Goal: Navigation & Orientation: Understand site structure

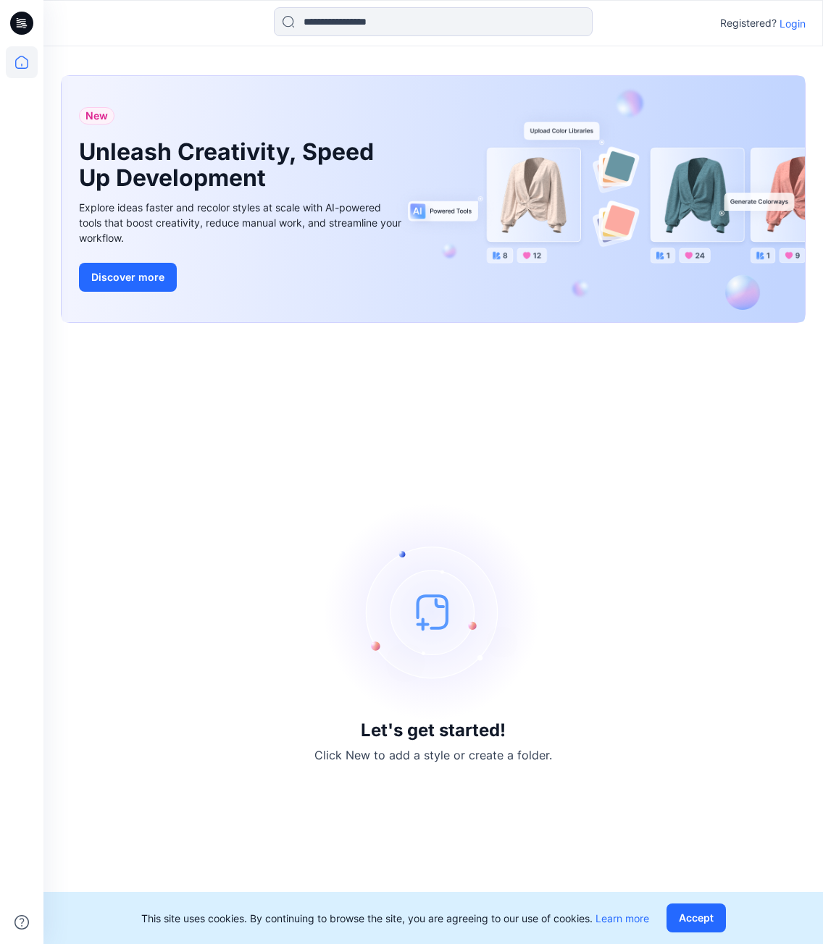
click at [789, 29] on p "Login" at bounding box center [792, 23] width 26 height 15
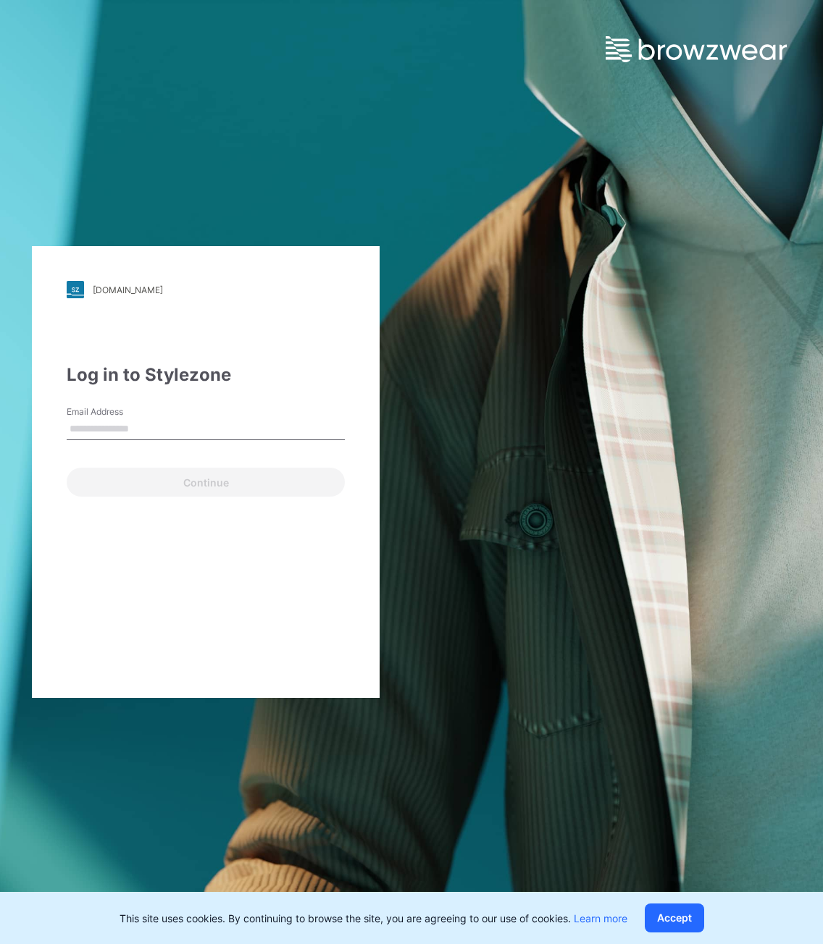
click at [108, 485] on div "Continue" at bounding box center [206, 479] width 278 height 35
click at [203, 429] on input "Email Address" at bounding box center [206, 430] width 278 height 22
type input "**********"
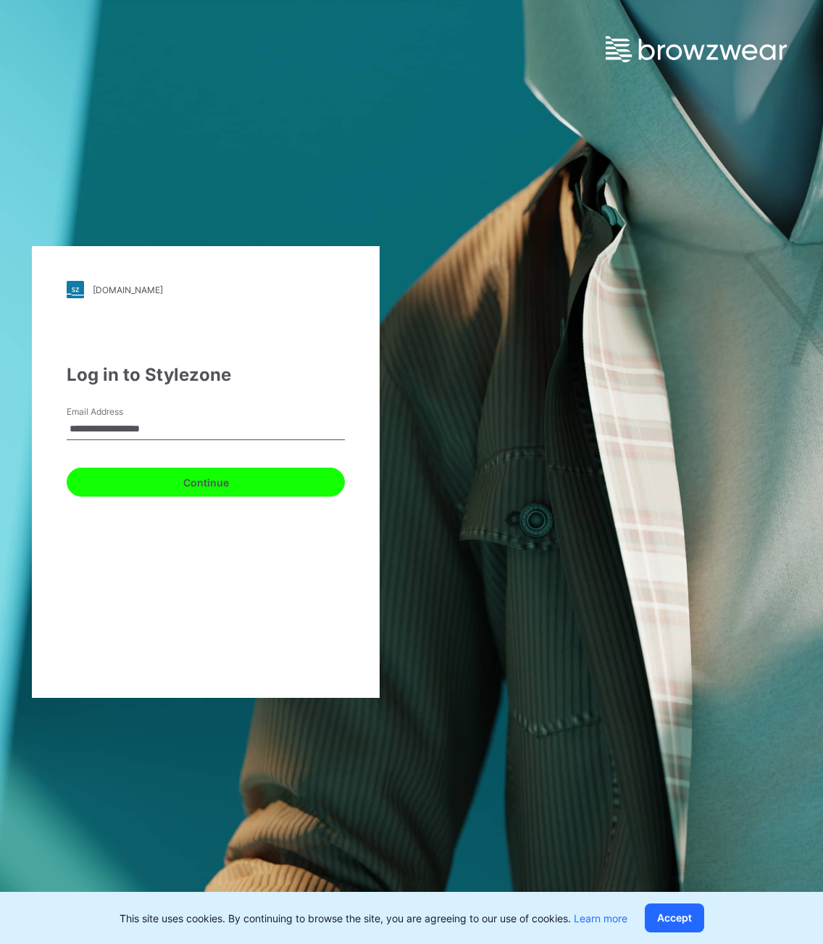
click at [185, 471] on button "Continue" at bounding box center [206, 482] width 278 height 29
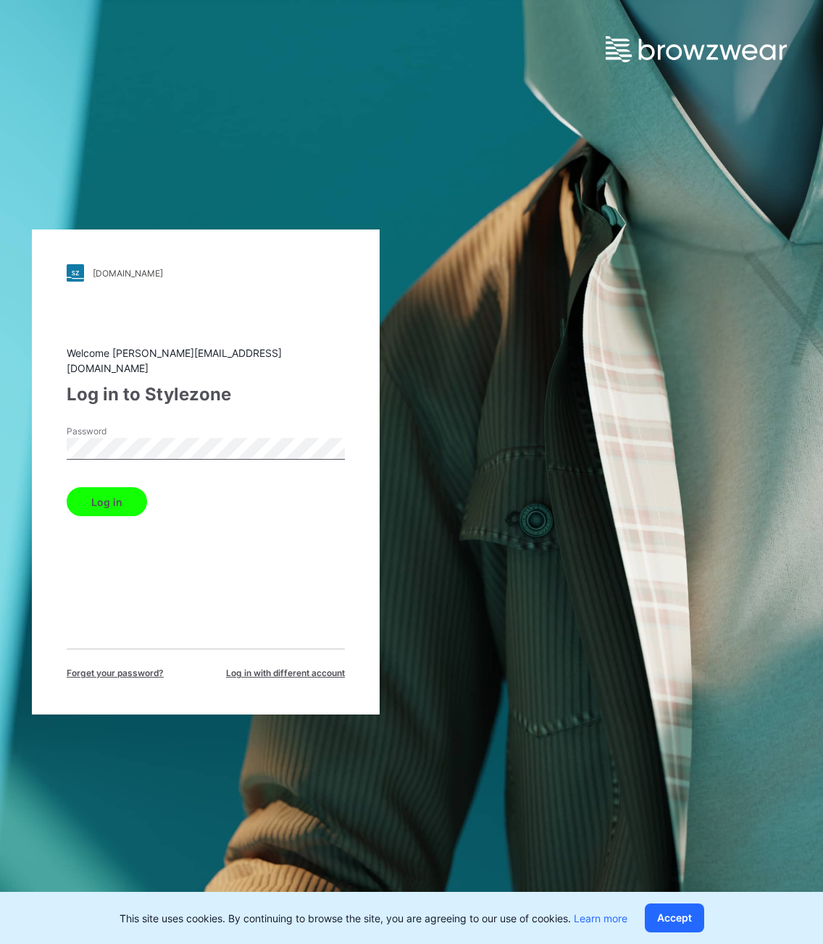
click at [67, 487] on button "Log in" at bounding box center [107, 501] width 80 height 29
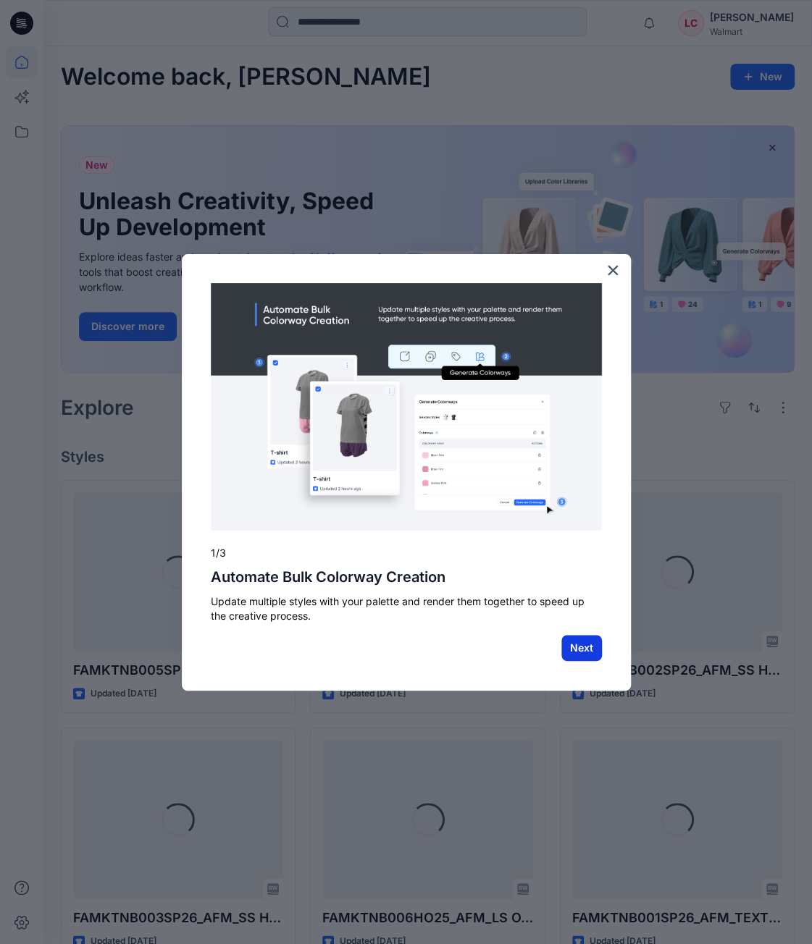
click at [575, 650] on button "Next" at bounding box center [581, 648] width 41 height 26
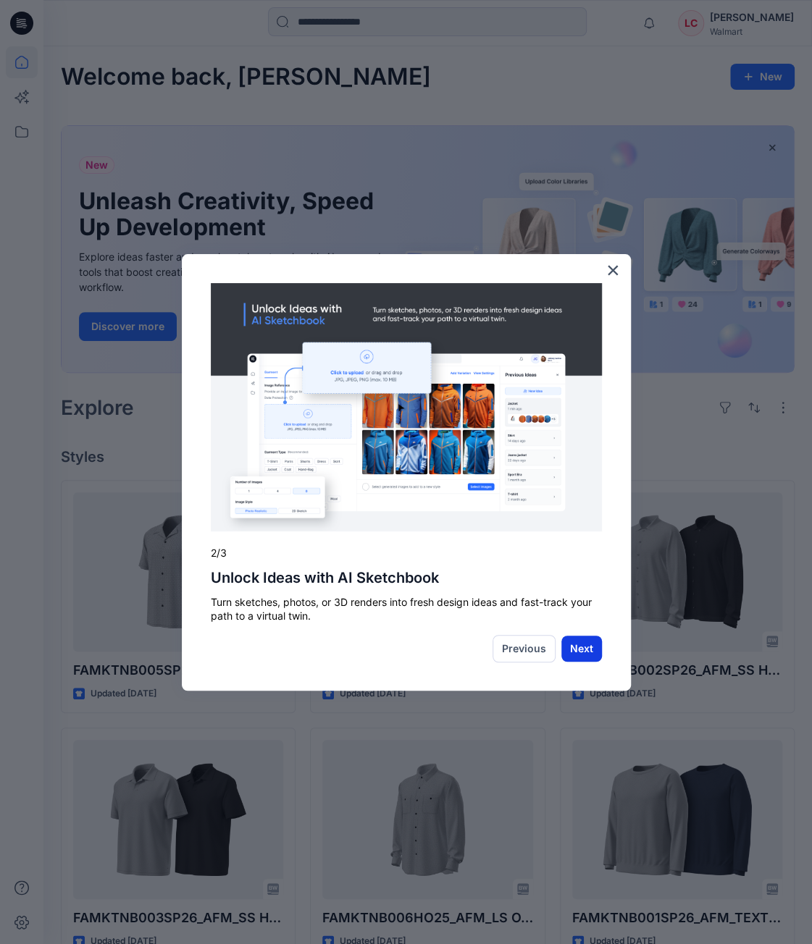
click at [569, 654] on button "Next" at bounding box center [581, 649] width 41 height 26
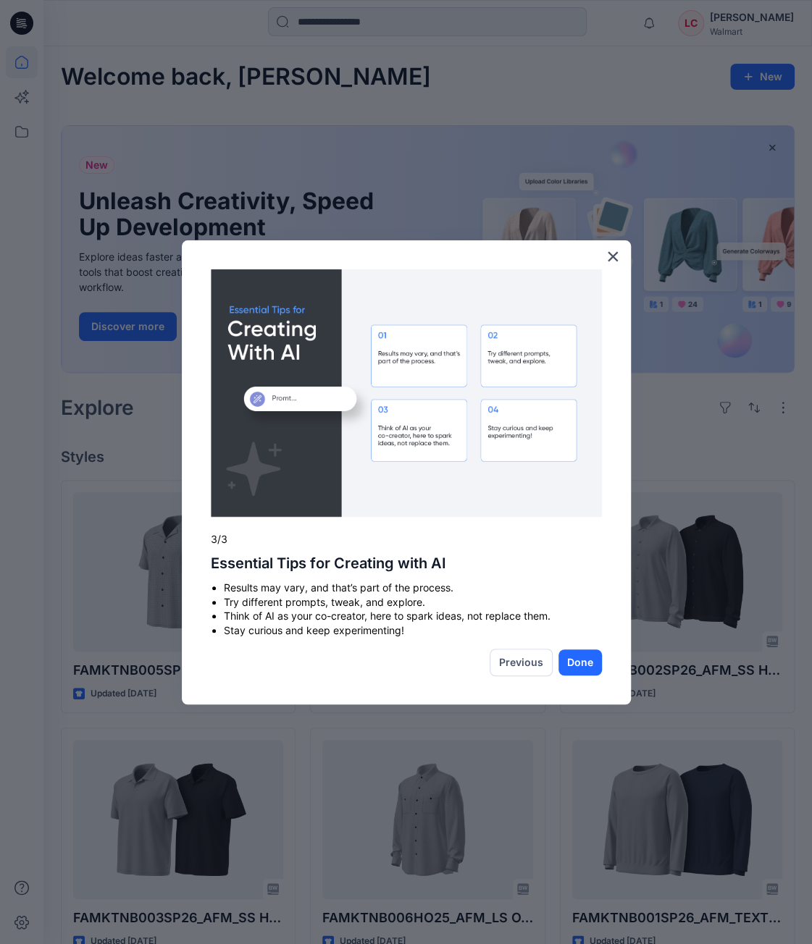
click at [616, 261] on button "×" at bounding box center [613, 256] width 14 height 23
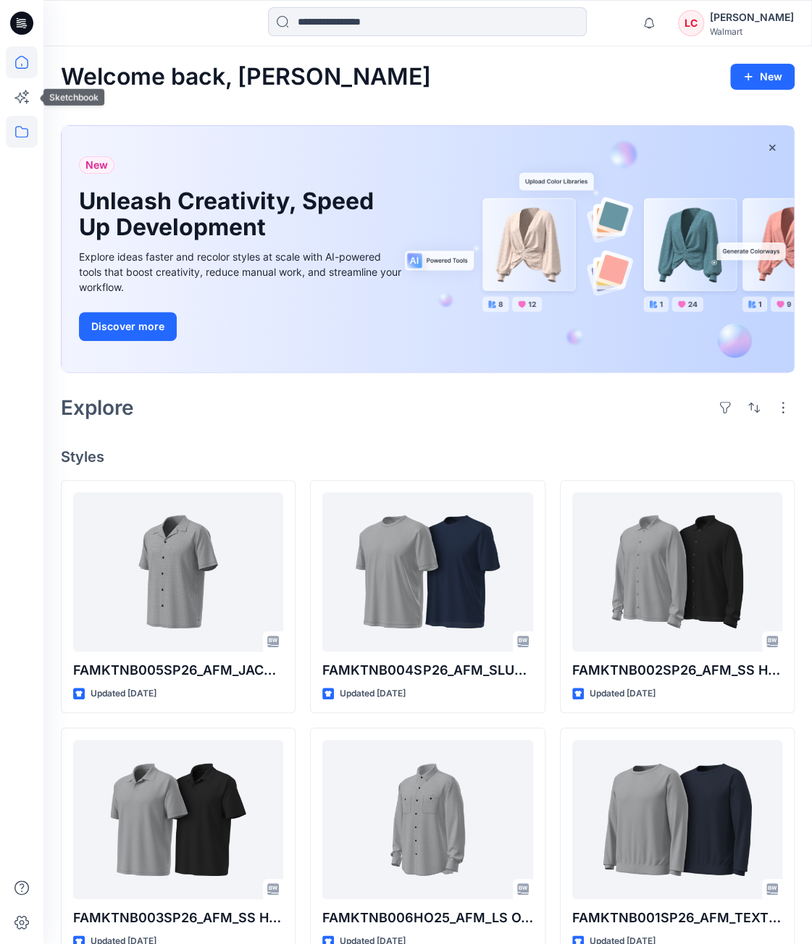
click at [17, 124] on icon at bounding box center [22, 132] width 32 height 32
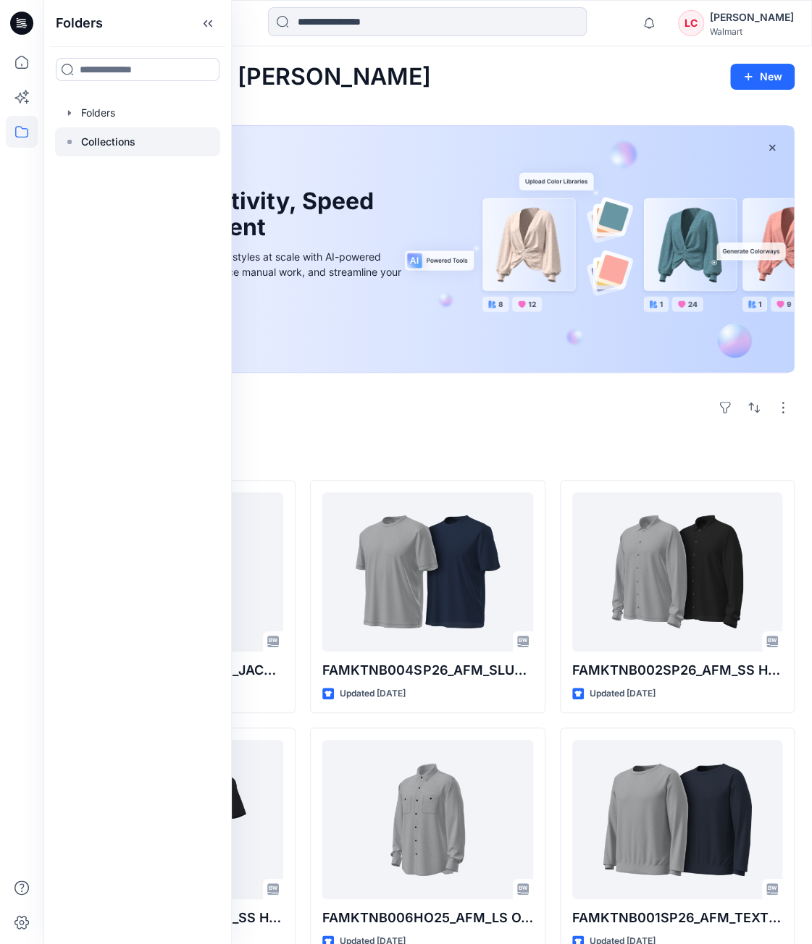
click at [137, 137] on div at bounding box center [137, 141] width 165 height 29
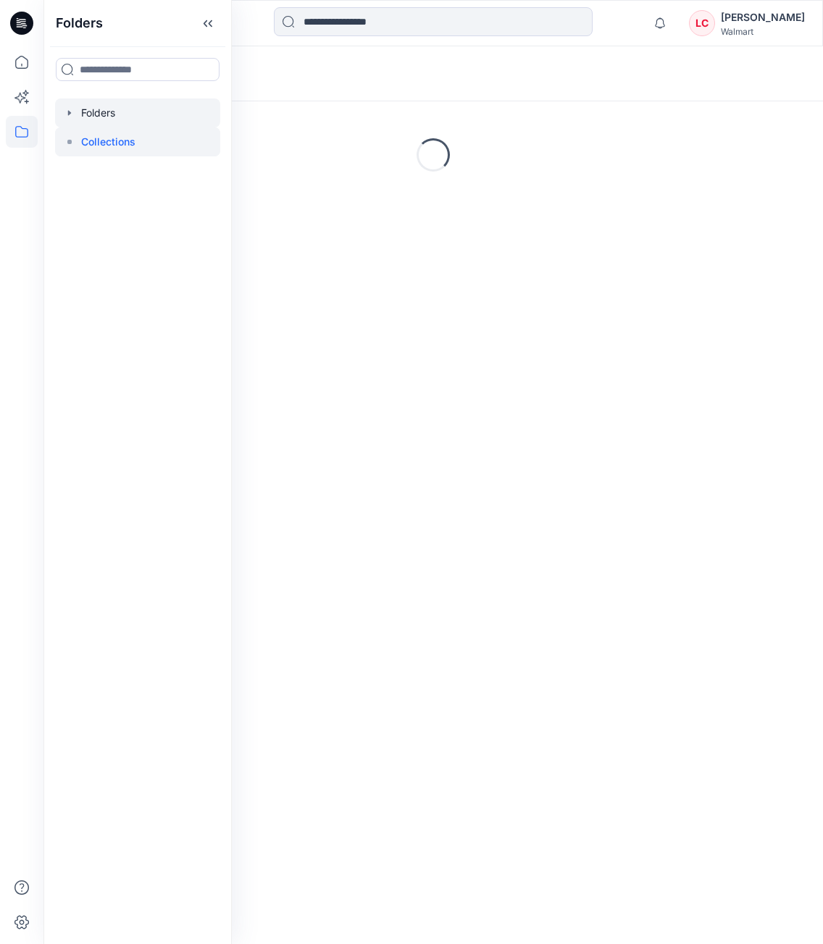
click at [127, 109] on div at bounding box center [137, 112] width 165 height 29
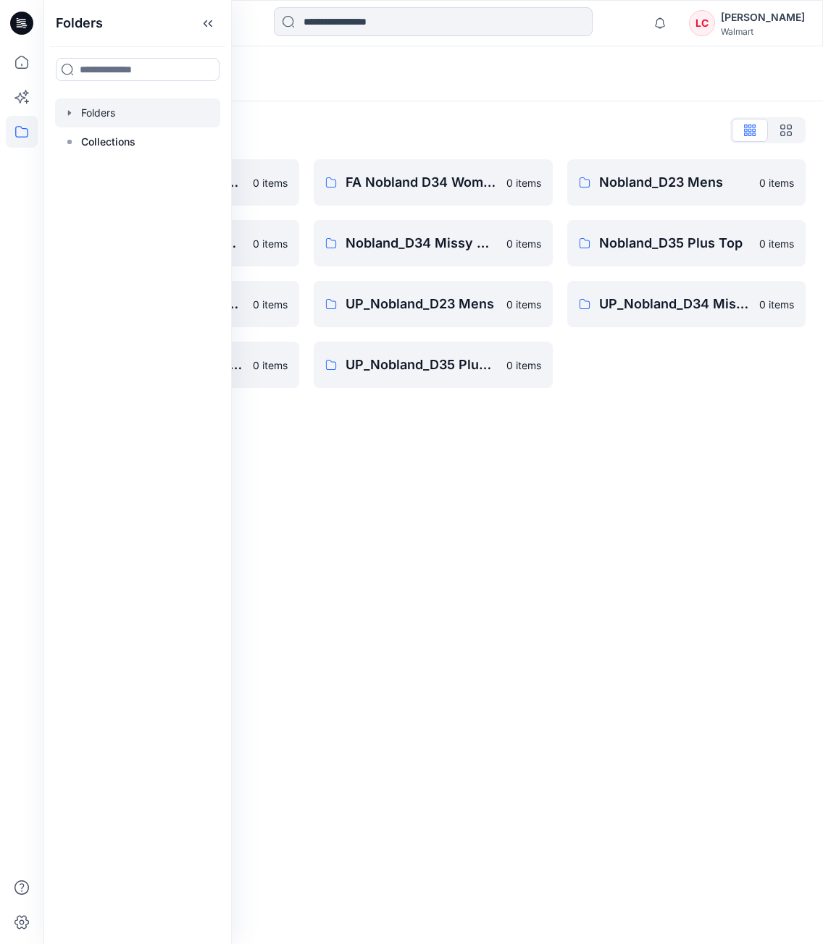
click at [697, 395] on div "Folders List FA Nobland D23 Mens Knits 0 items Nobland_D34 Missy Dress 0 items …" at bounding box center [432, 253] width 779 height 304
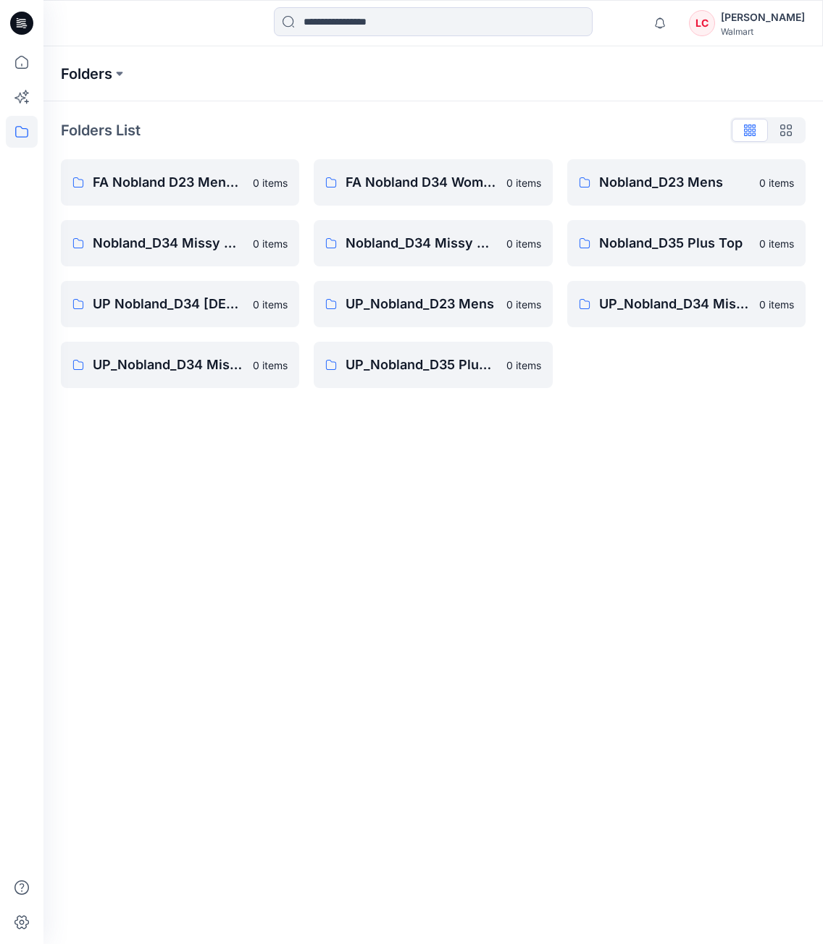
click at [78, 80] on p "Folders" at bounding box center [86, 74] width 51 height 20
click at [17, 122] on icon at bounding box center [22, 132] width 32 height 32
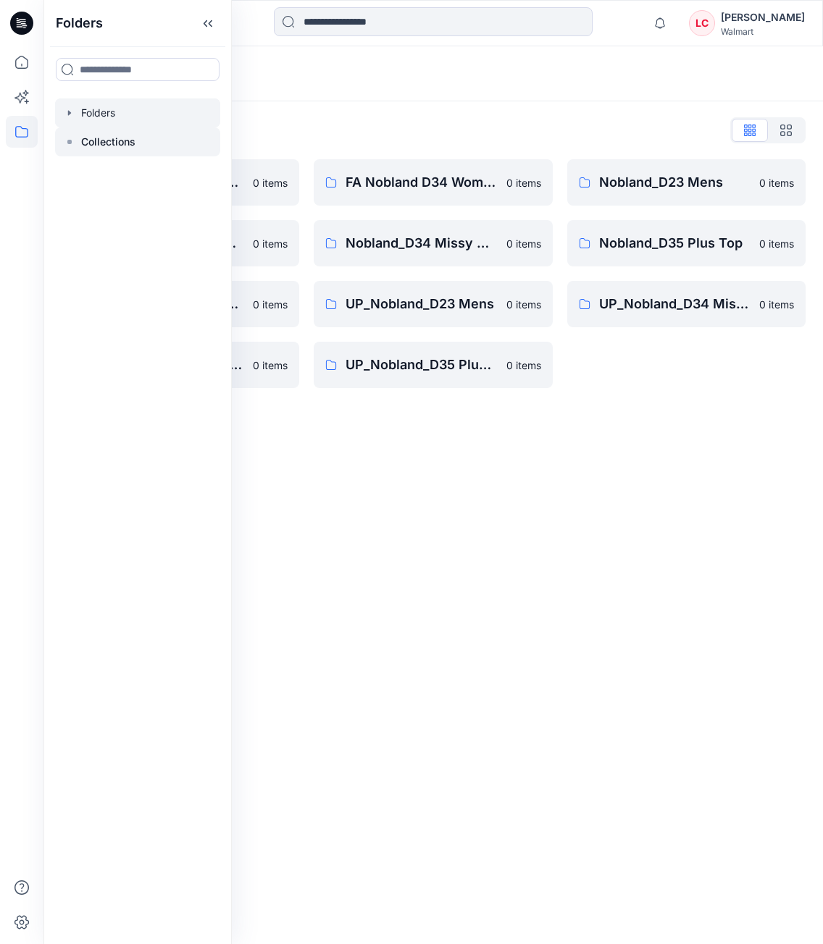
click at [102, 145] on p "Collections" at bounding box center [108, 141] width 54 height 17
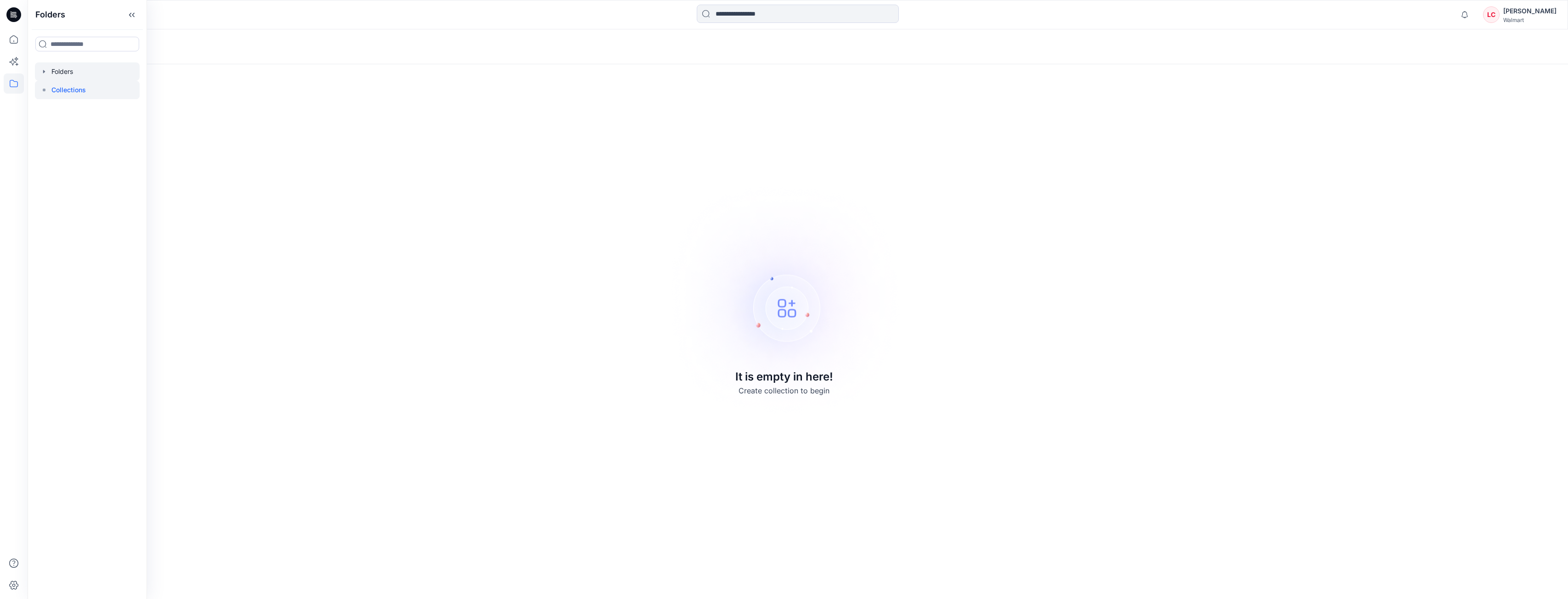
click at [71, 75] on div at bounding box center [87, 71] width 105 height 18
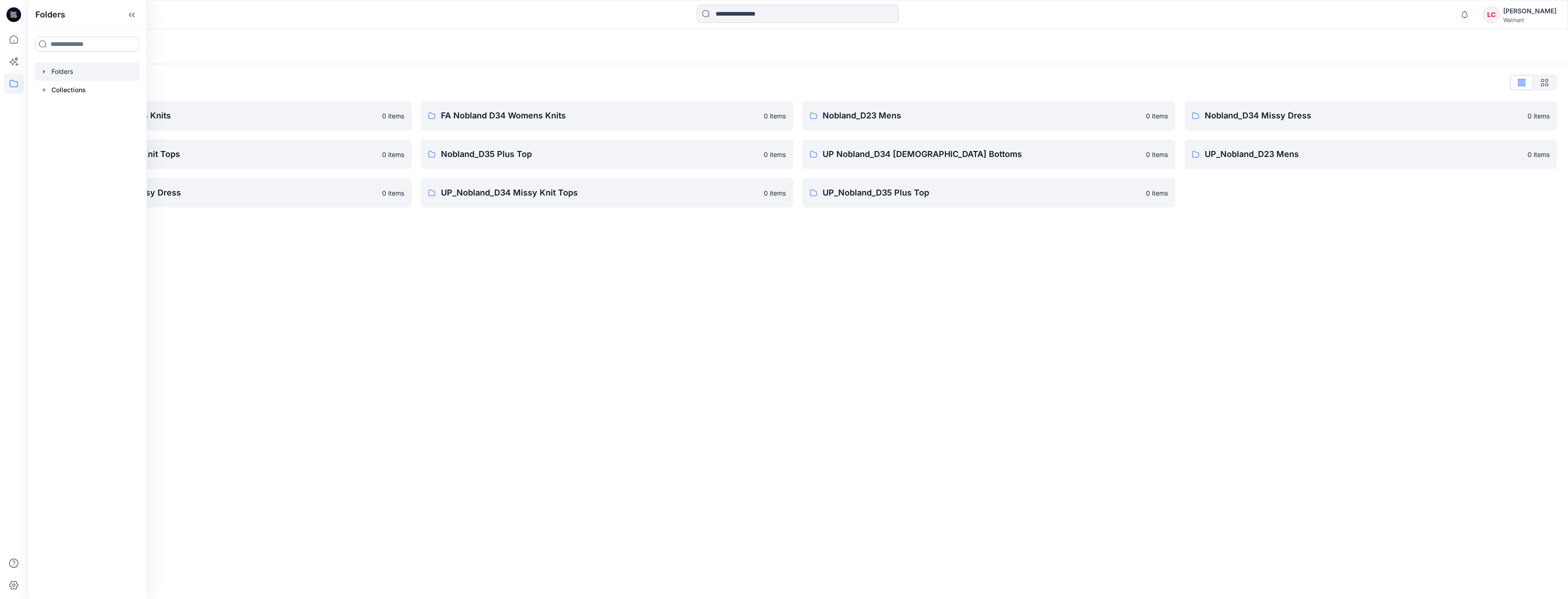
click at [521, 264] on div "Folders Folders List FA Nobland D23 Mens Knits 0 items Nobland_D34 Missy Knit T…" at bounding box center [797, 314] width 1541 height 570
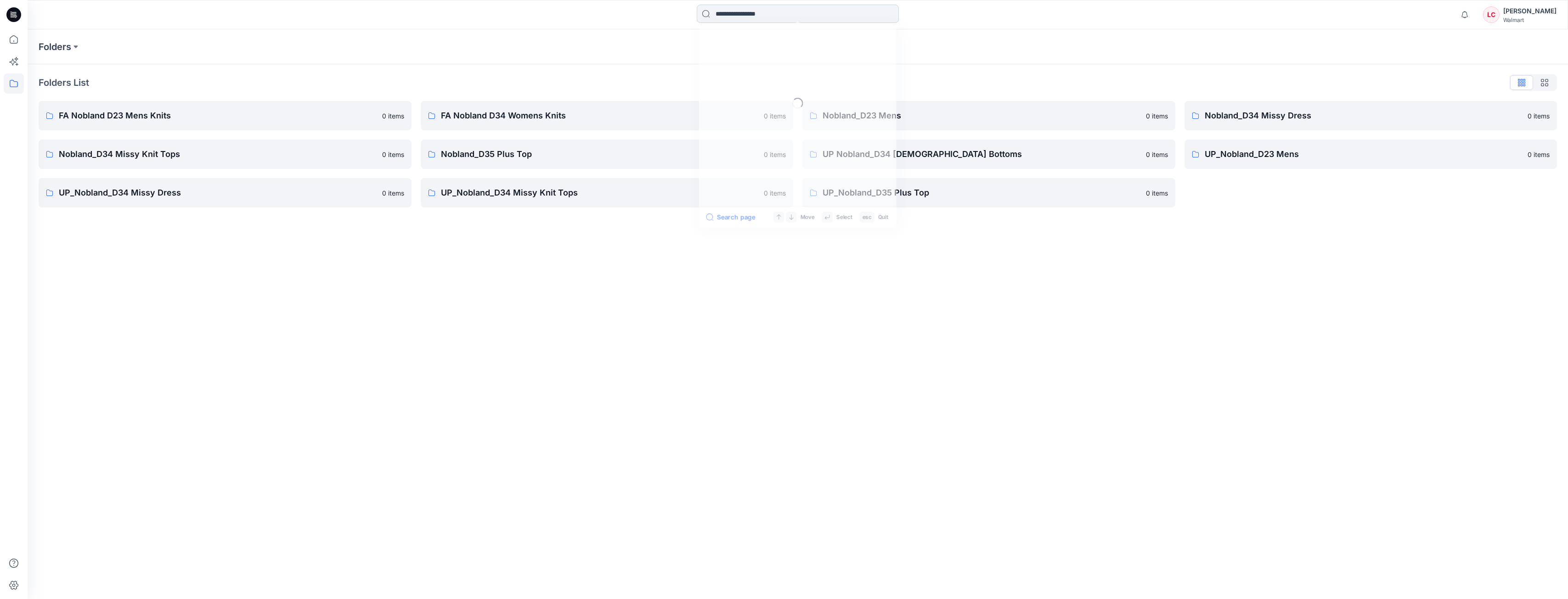
click at [521, 16] on input at bounding box center [798, 13] width 202 height 18
type input "**"
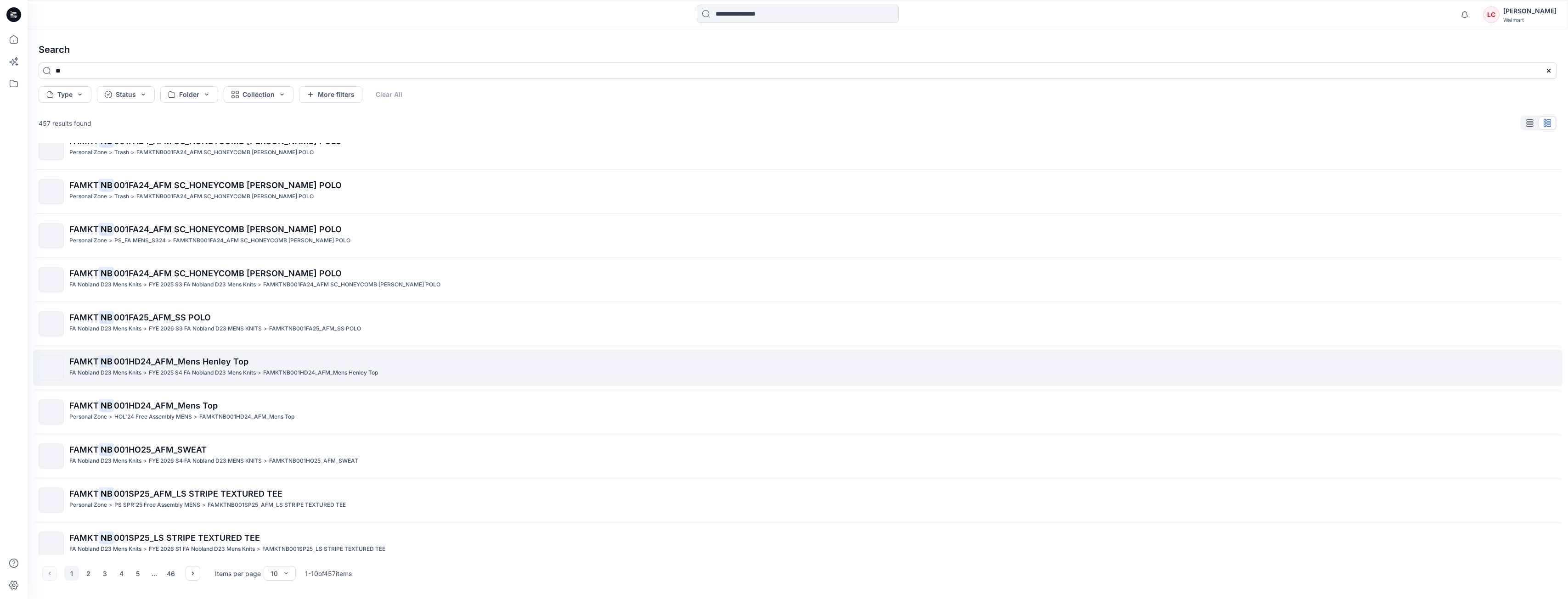
scroll to position [27, 0]
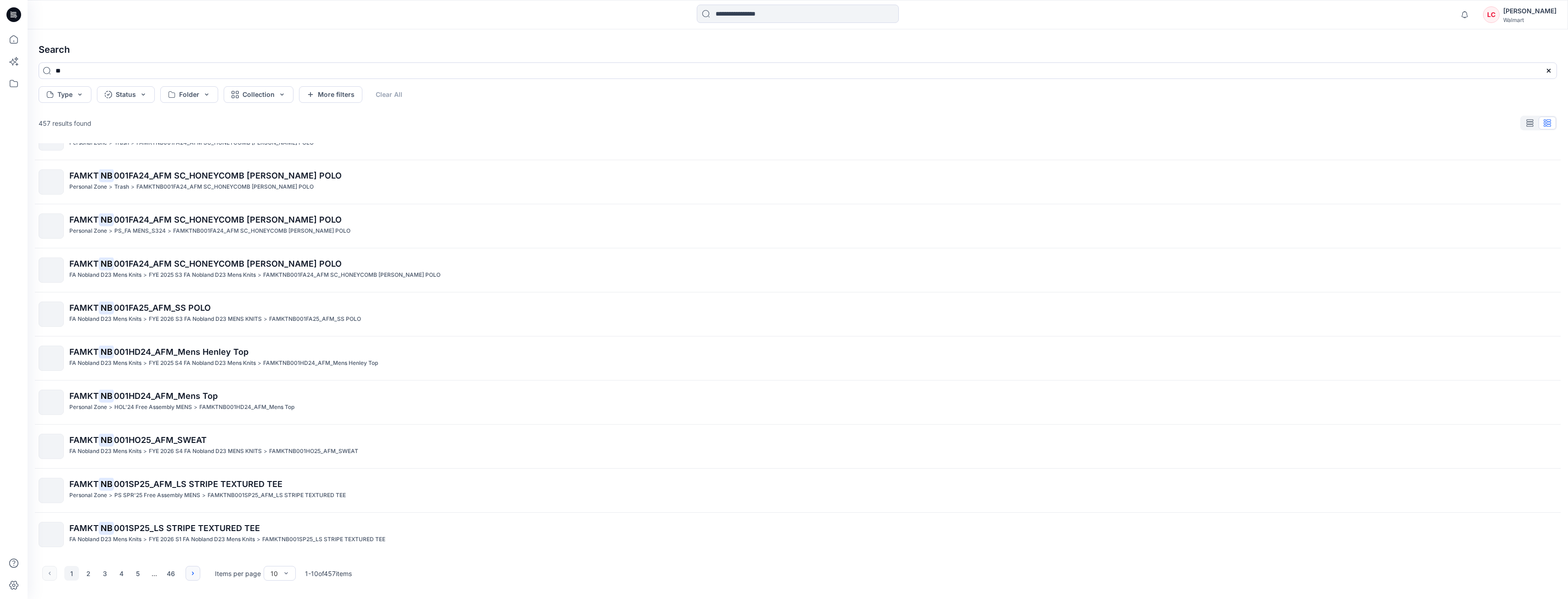
click at [187, 570] on button "button" at bounding box center [193, 573] width 15 height 15
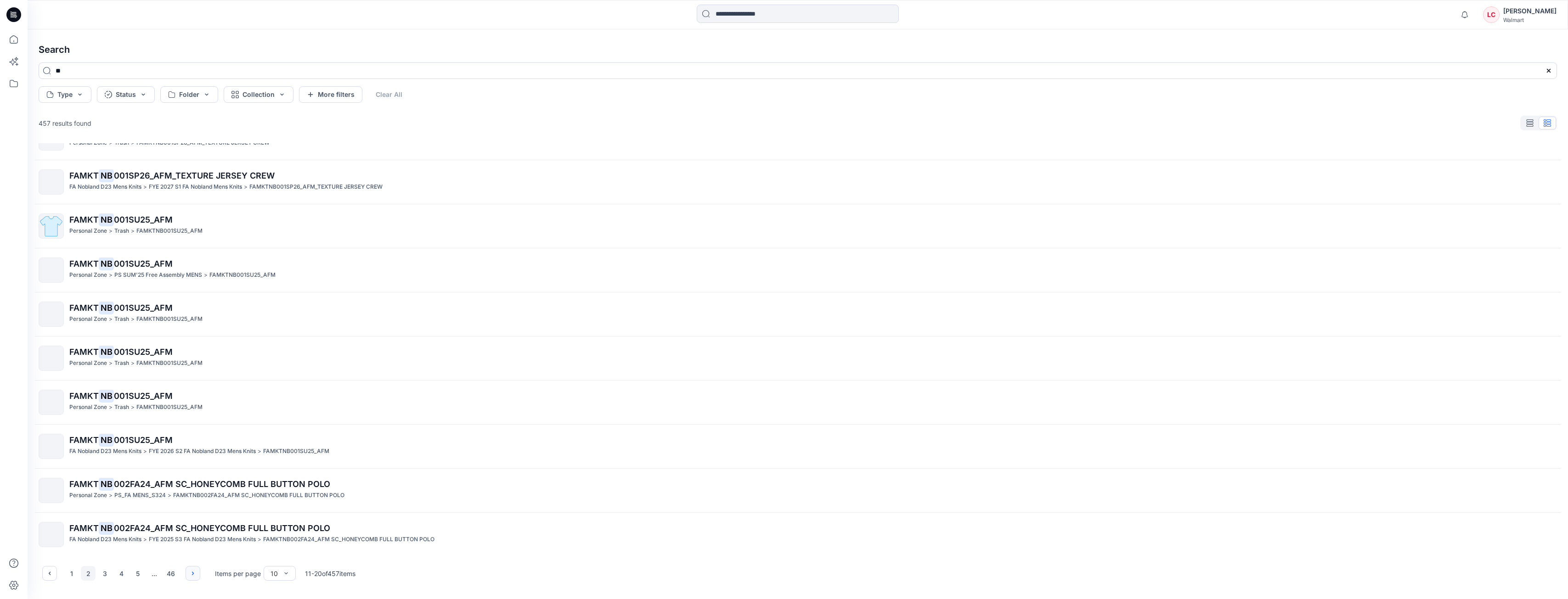
click at [187, 570] on button "button" at bounding box center [193, 573] width 15 height 15
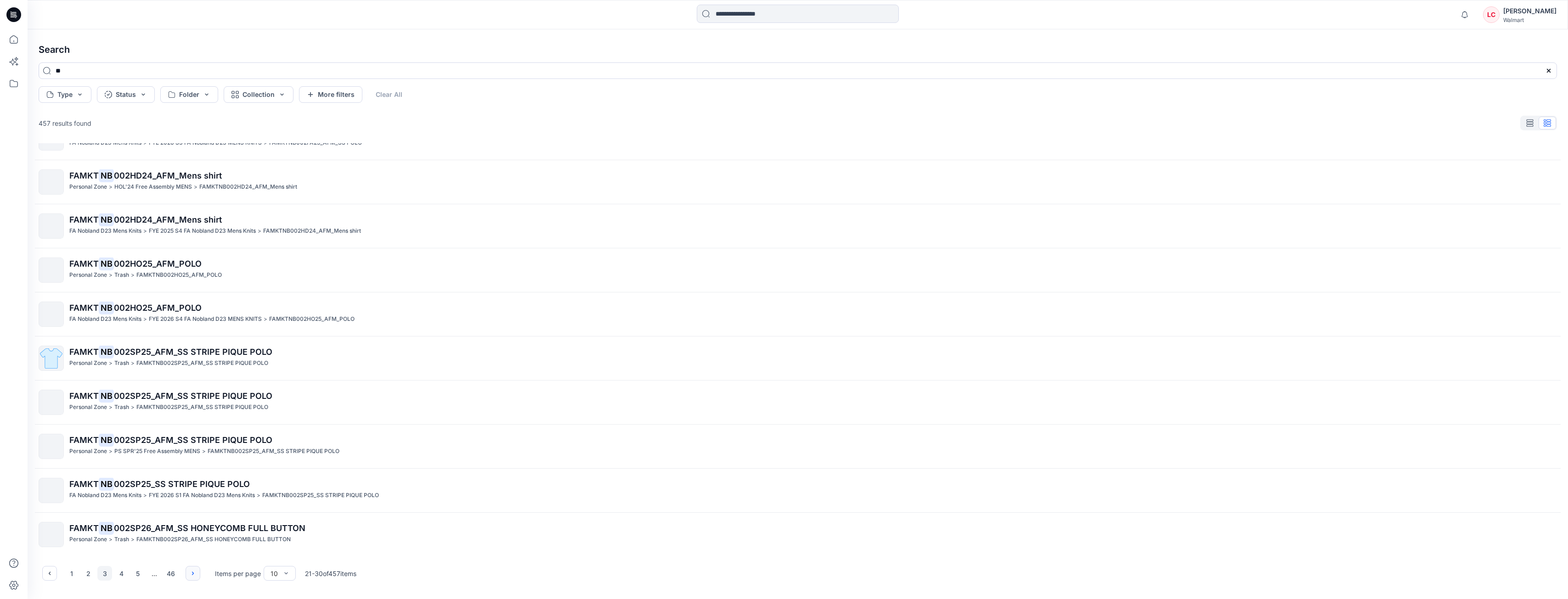
click at [187, 570] on button "button" at bounding box center [193, 573] width 15 height 15
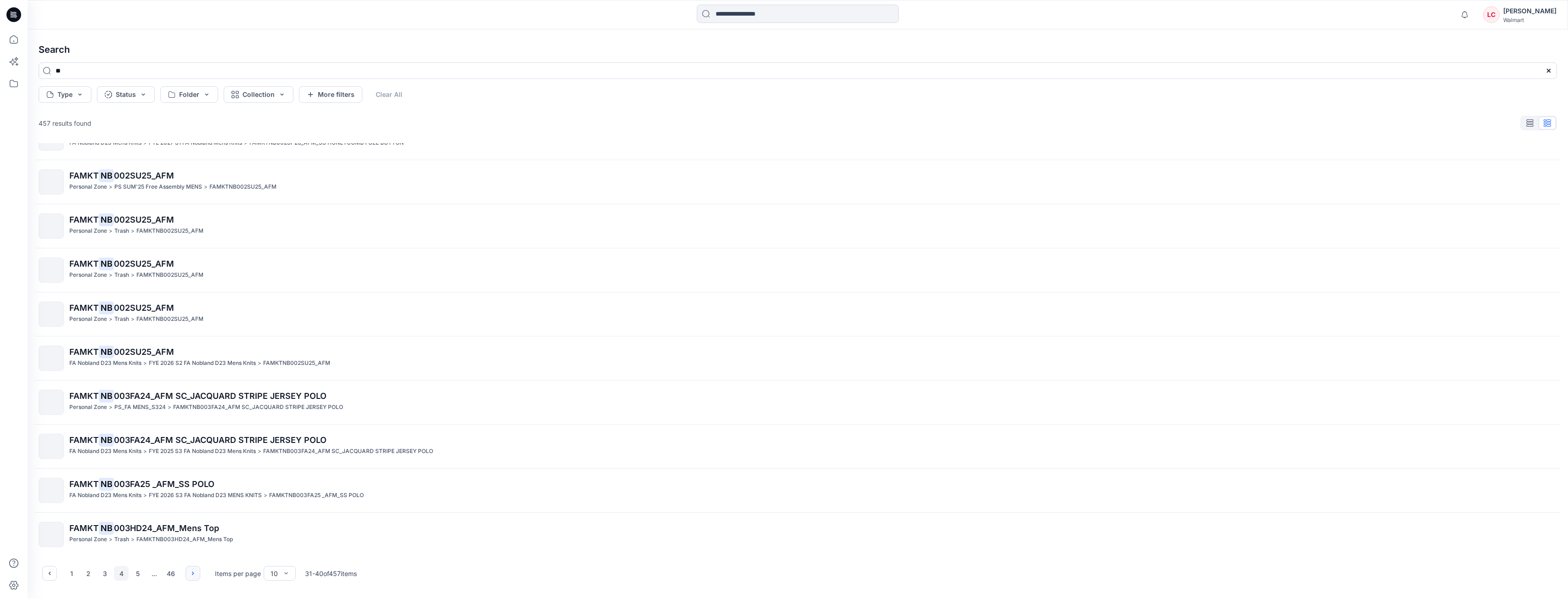
click at [187, 570] on button "button" at bounding box center [193, 573] width 15 height 15
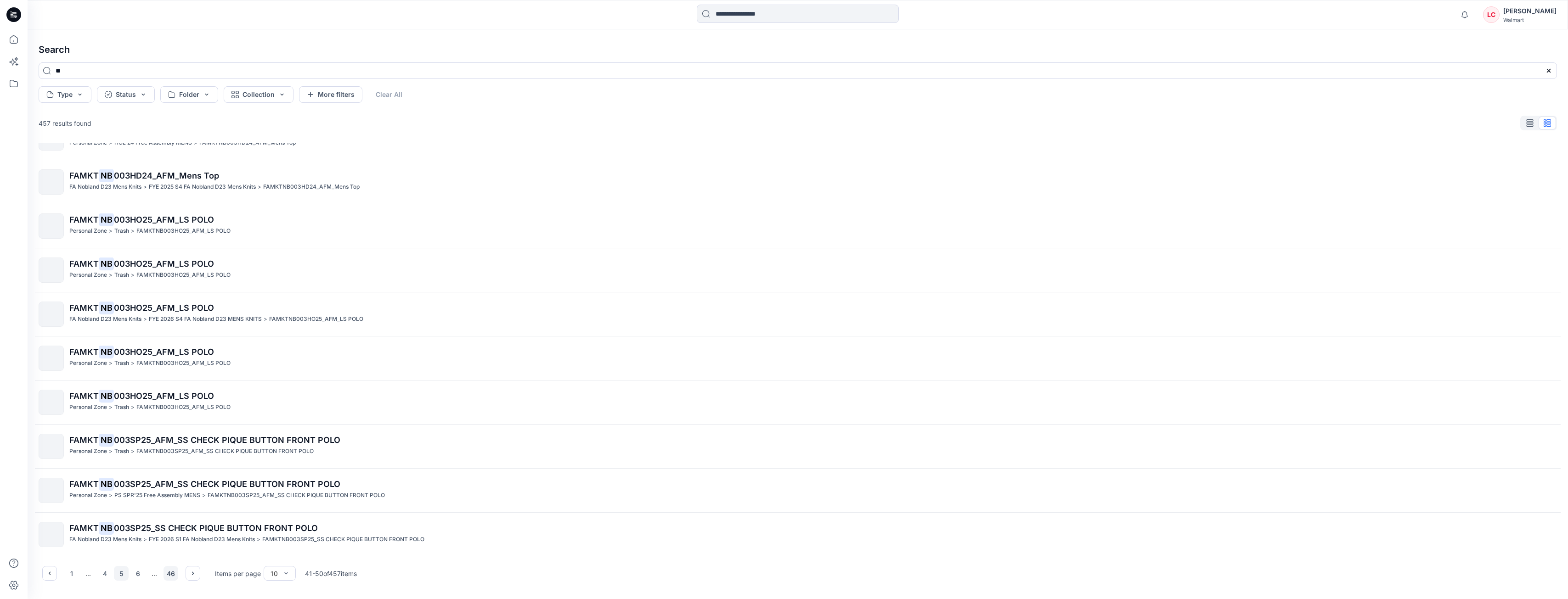
click at [171, 571] on button "46" at bounding box center [171, 573] width 15 height 15
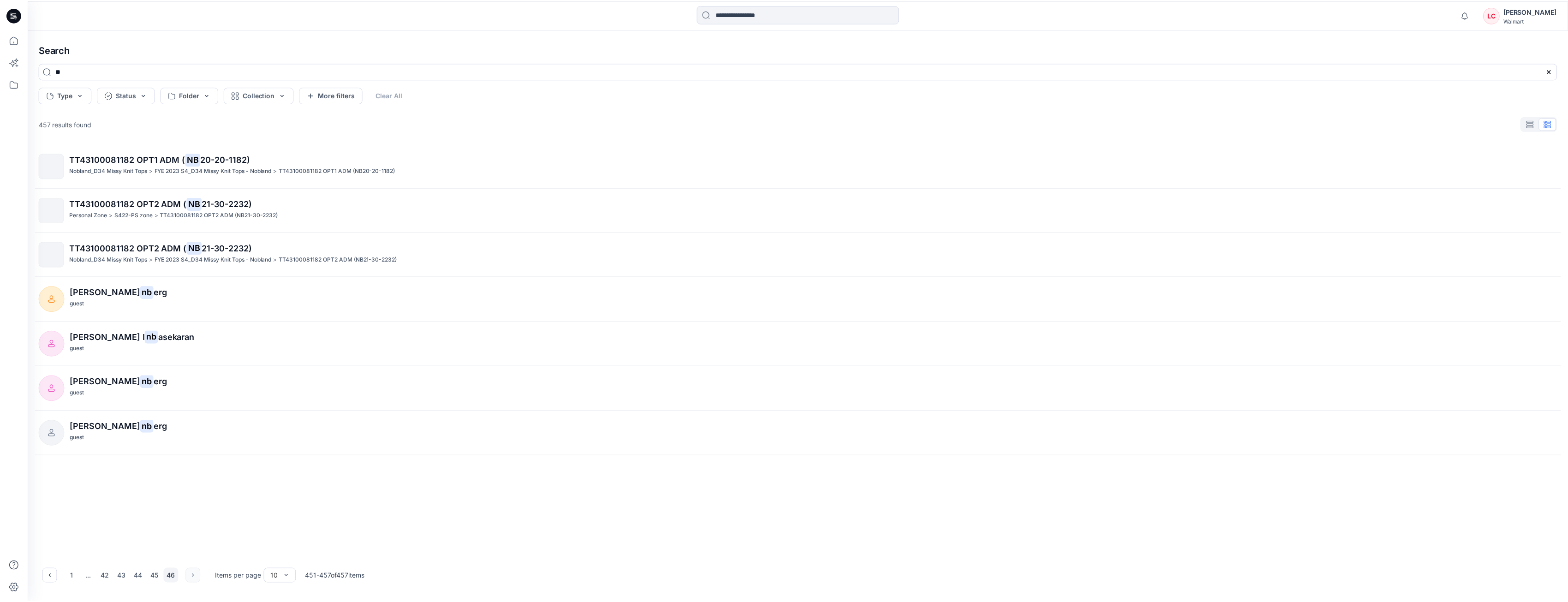
scroll to position [0, 0]
click at [140, 577] on button "44" at bounding box center [138, 576] width 15 height 15
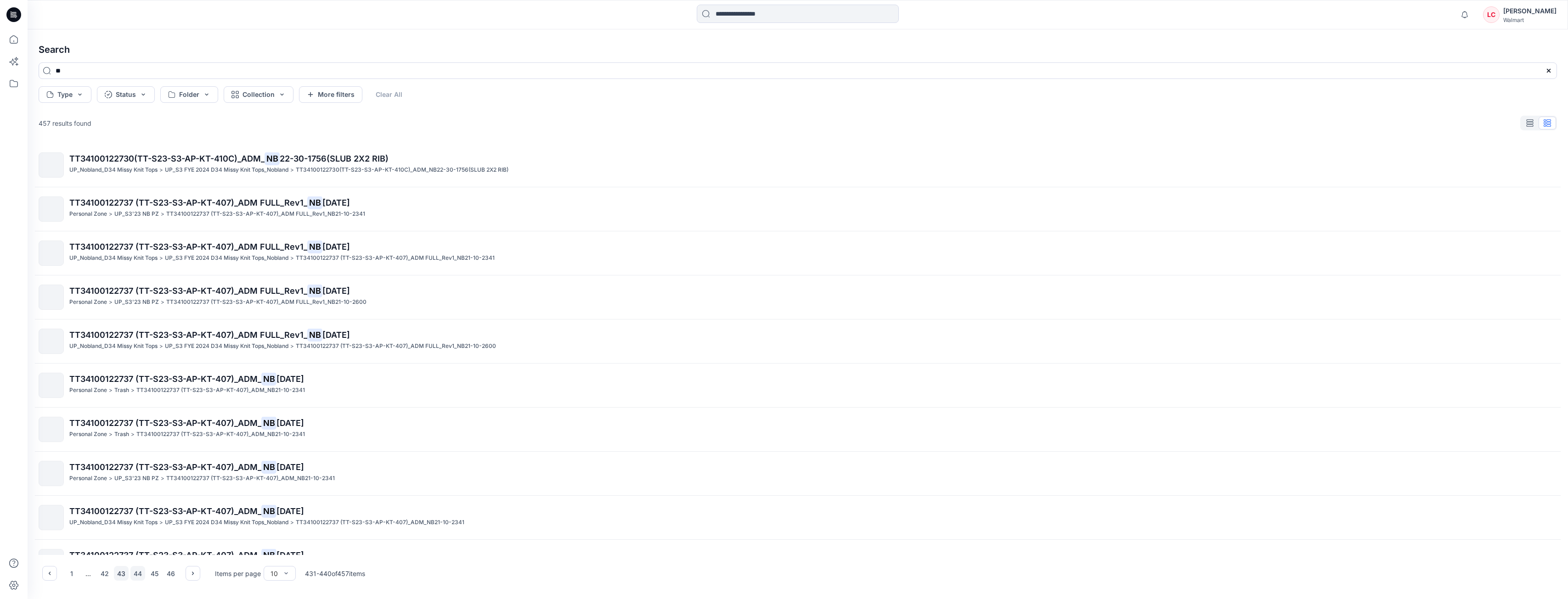
click at [125, 575] on button "43" at bounding box center [121, 573] width 15 height 15
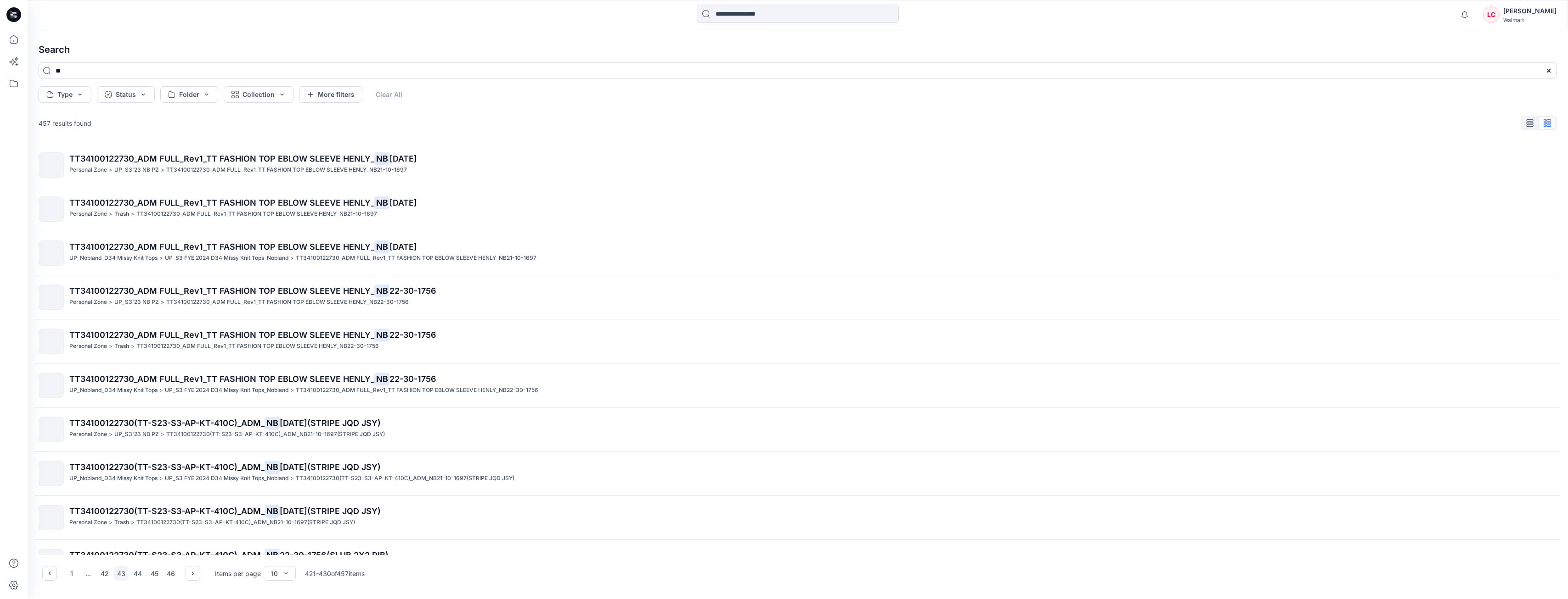
click at [112, 576] on div "1 ... 42 43 44 45 46" at bounding box center [121, 573] width 114 height 15
click at [105, 576] on button "42" at bounding box center [105, 573] width 15 height 15
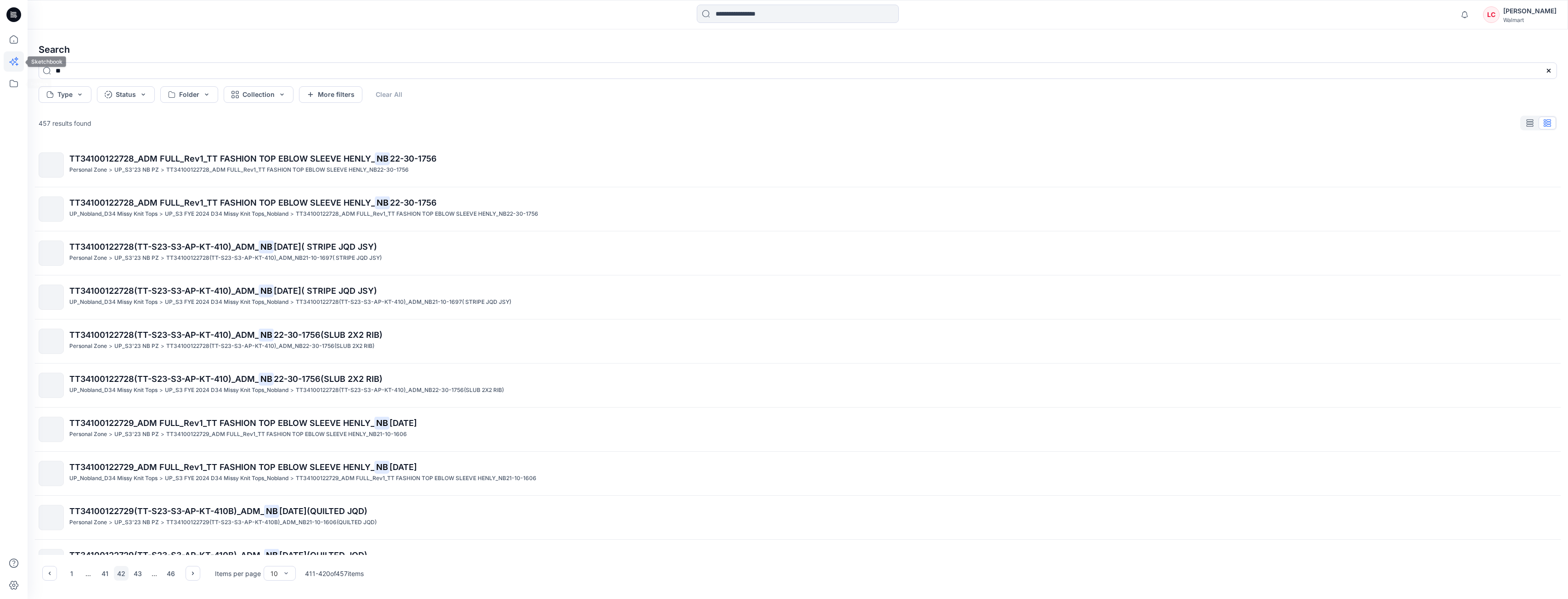
click at [22, 63] on icon at bounding box center [14, 61] width 20 height 20
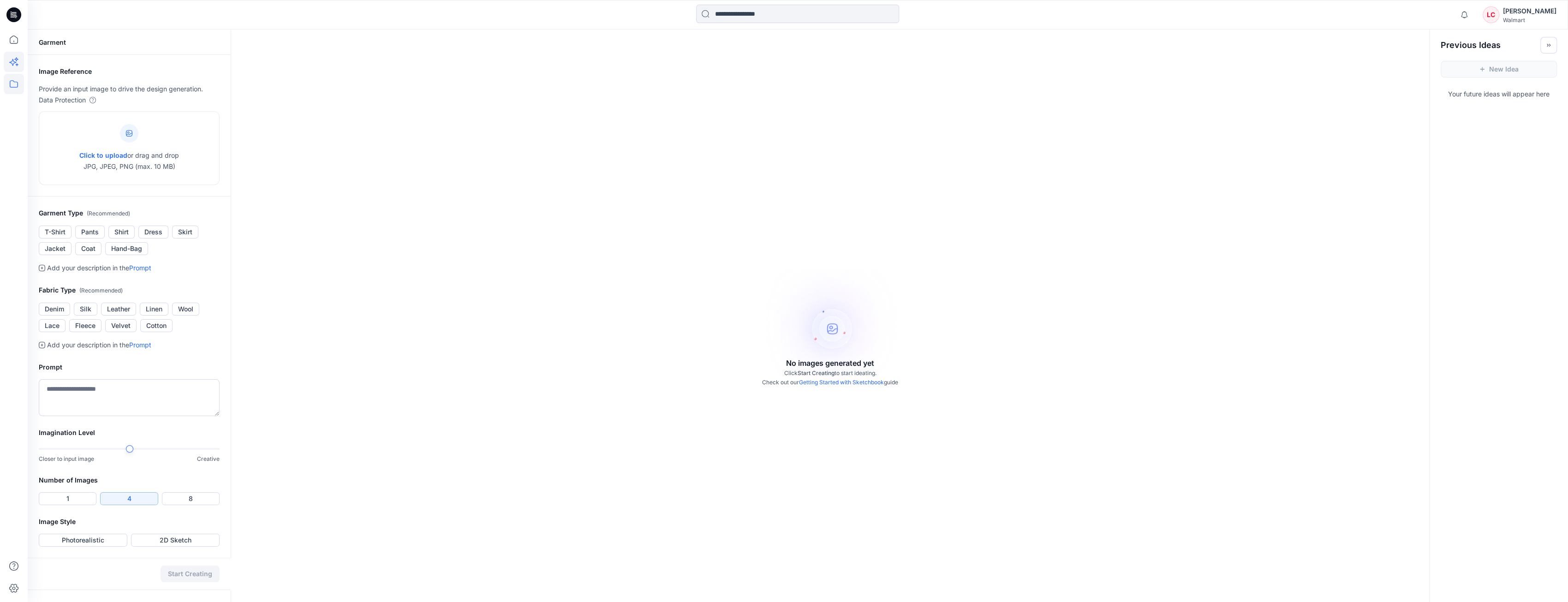
click at [14, 85] on icon at bounding box center [14, 84] width 20 height 20
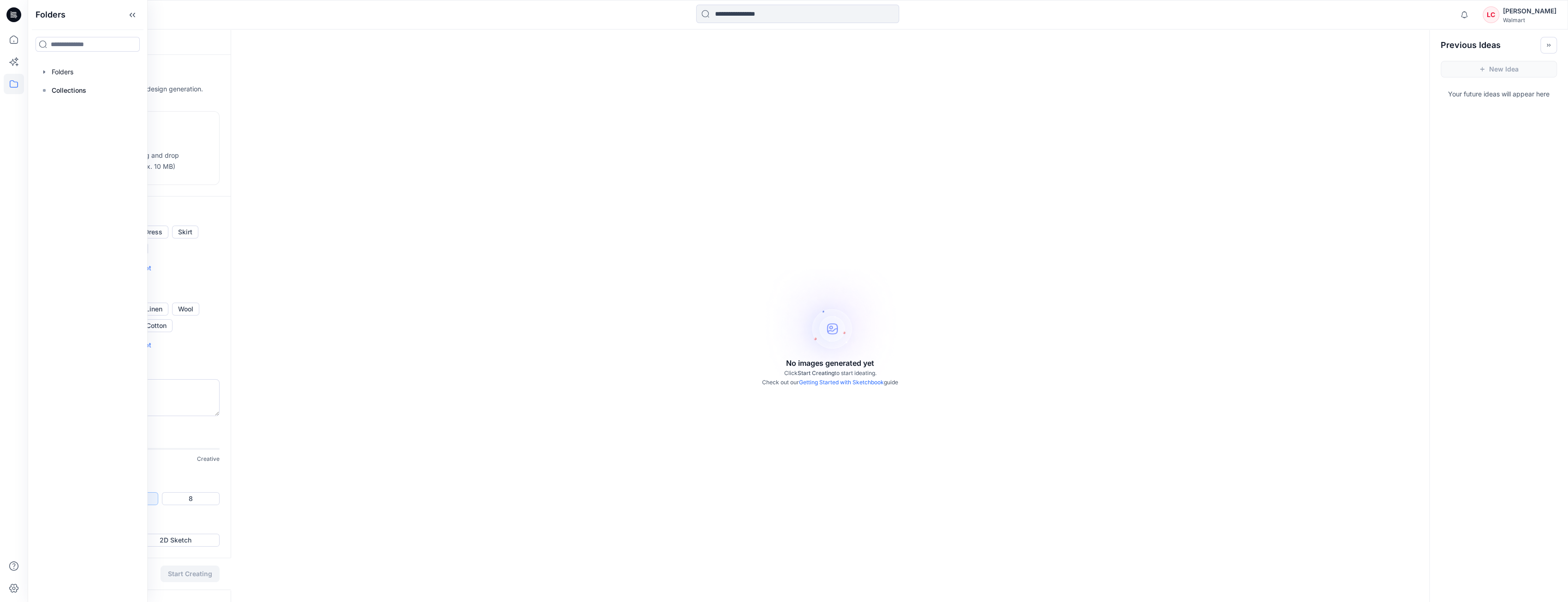
click at [80, 61] on div "Folders Folders Collections" at bounding box center [87, 301] width 120 height 602
click at [70, 71] on div at bounding box center [87, 71] width 105 height 18
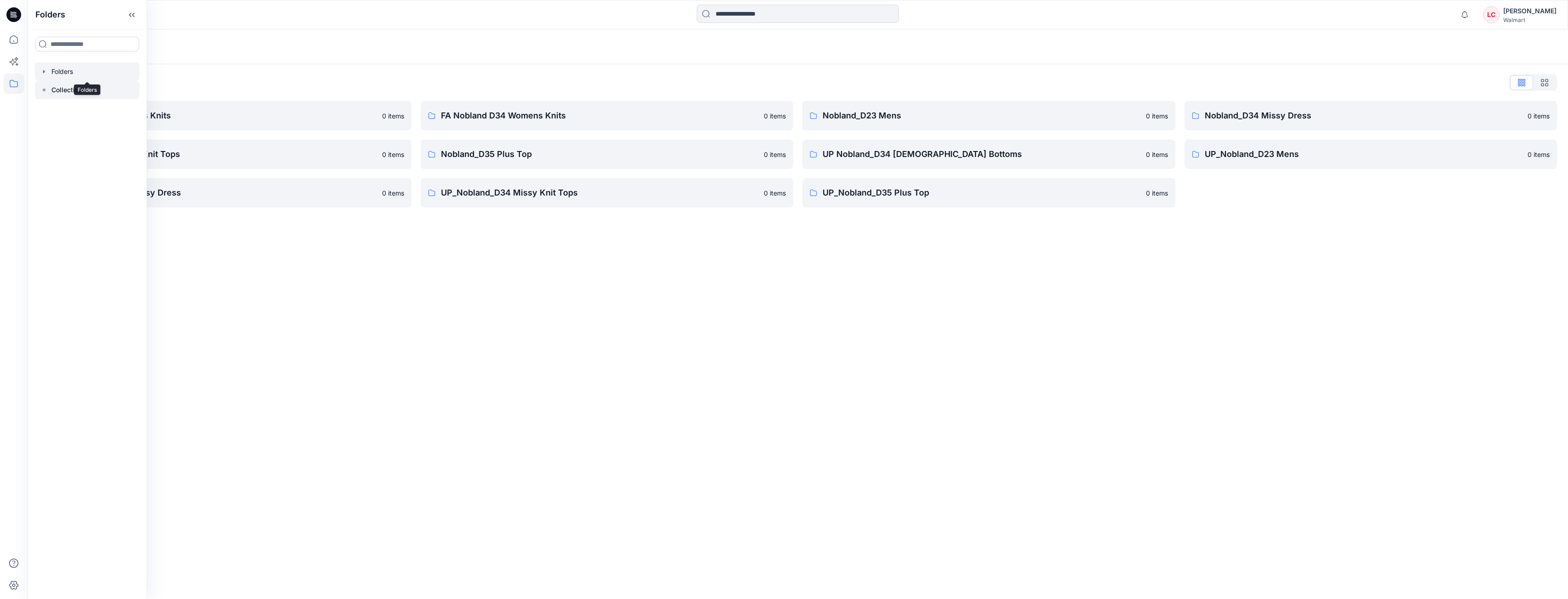
click at [71, 86] on p "Collections" at bounding box center [69, 89] width 34 height 11
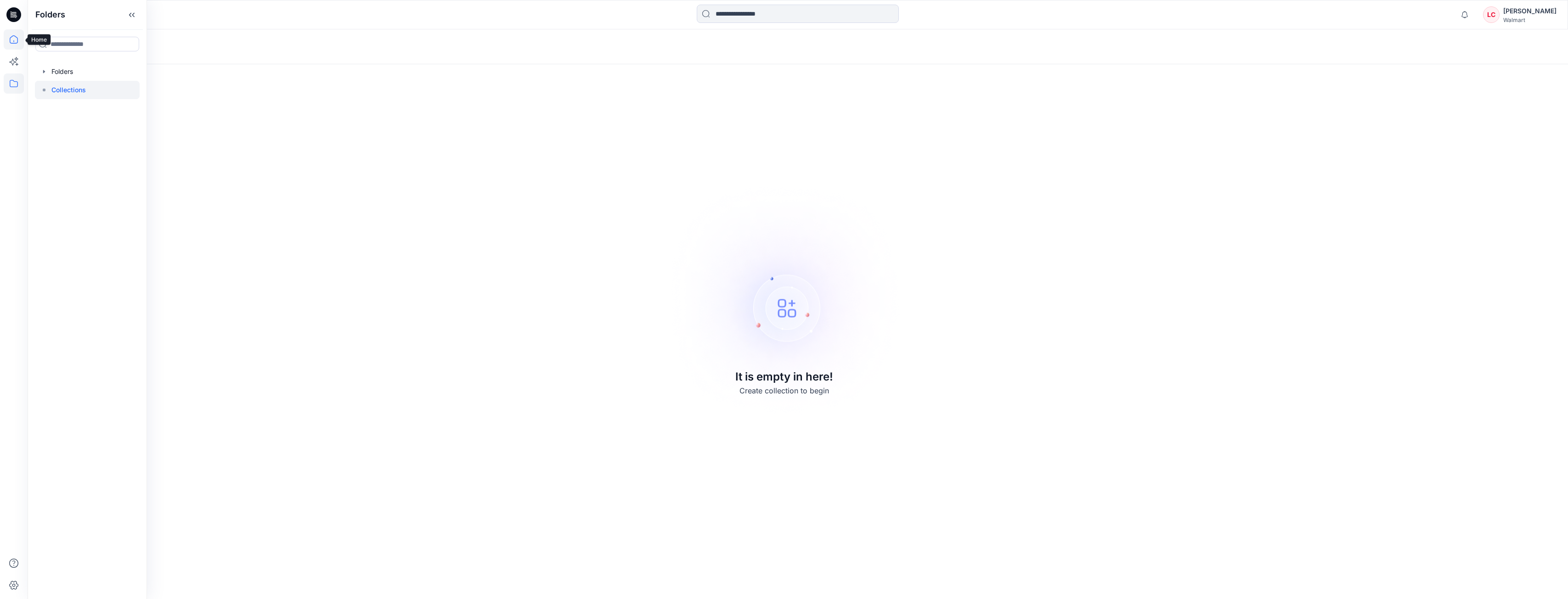
click at [14, 39] on icon at bounding box center [14, 39] width 20 height 20
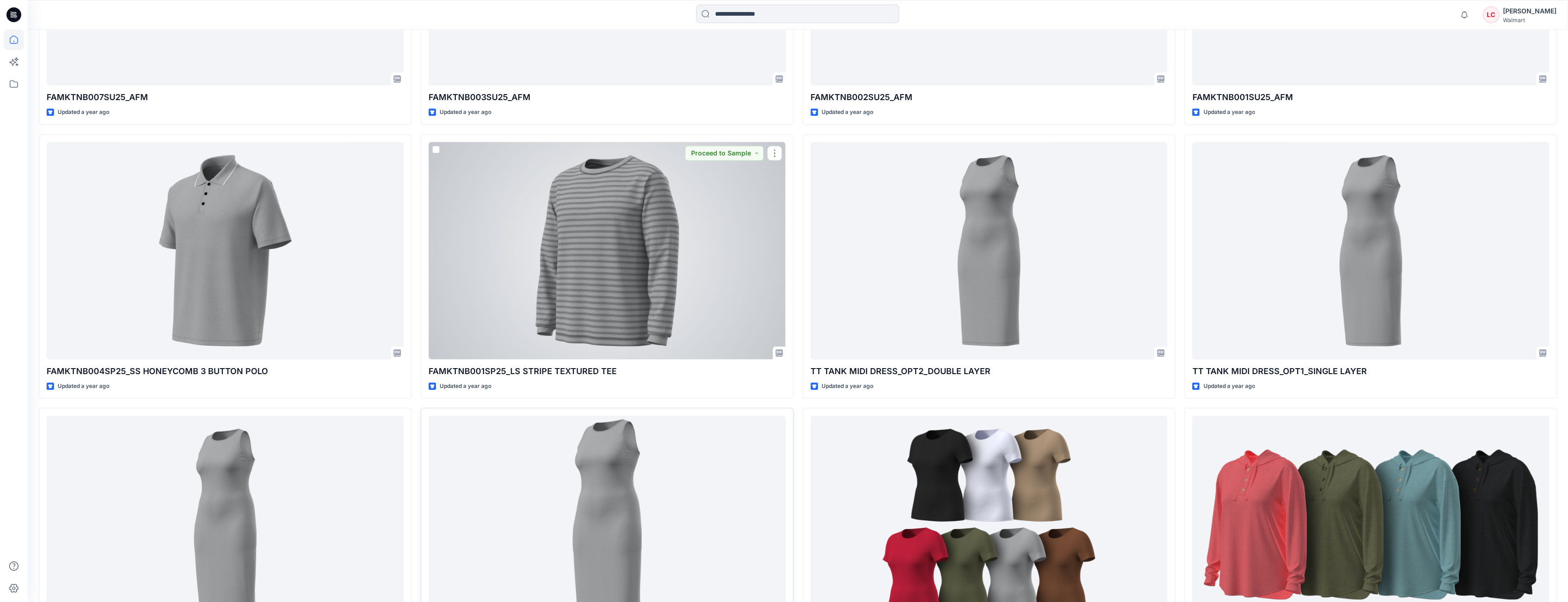
scroll to position [5501, 0]
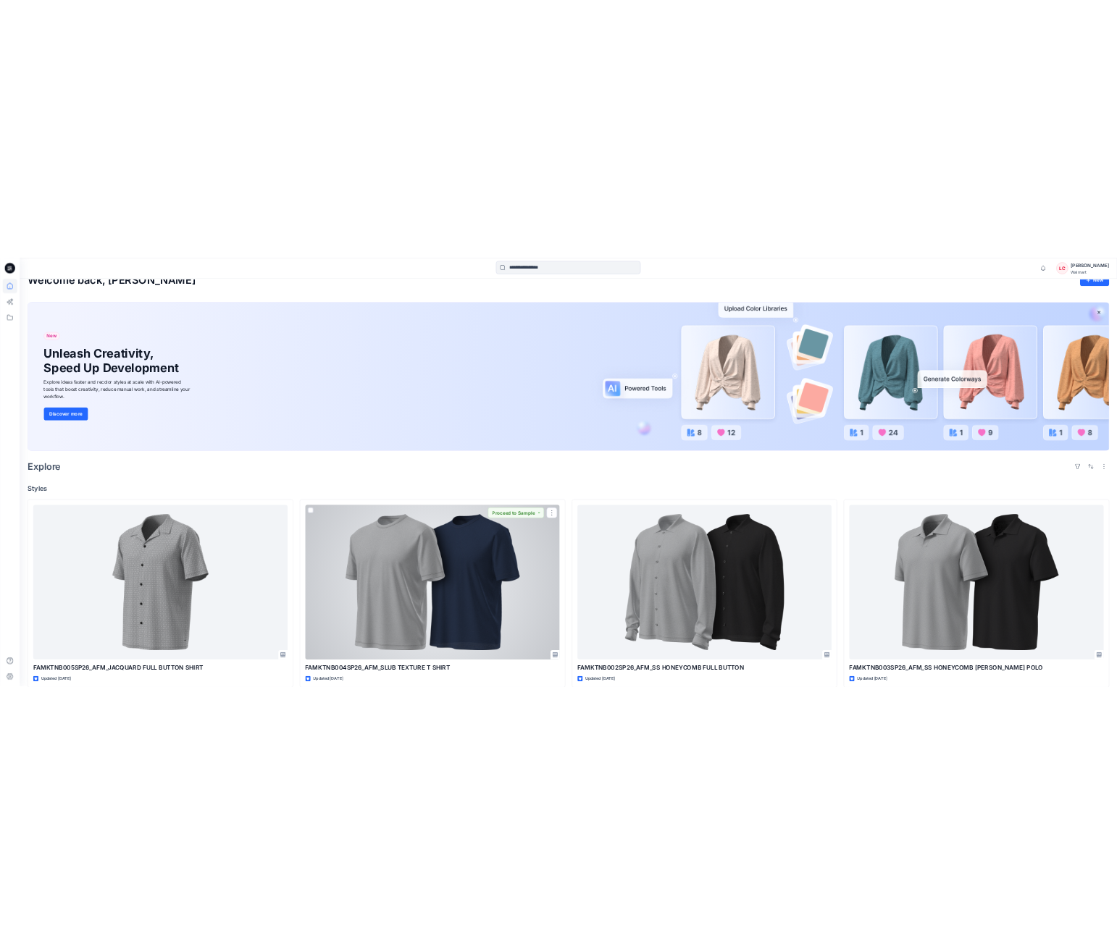
scroll to position [0, 0]
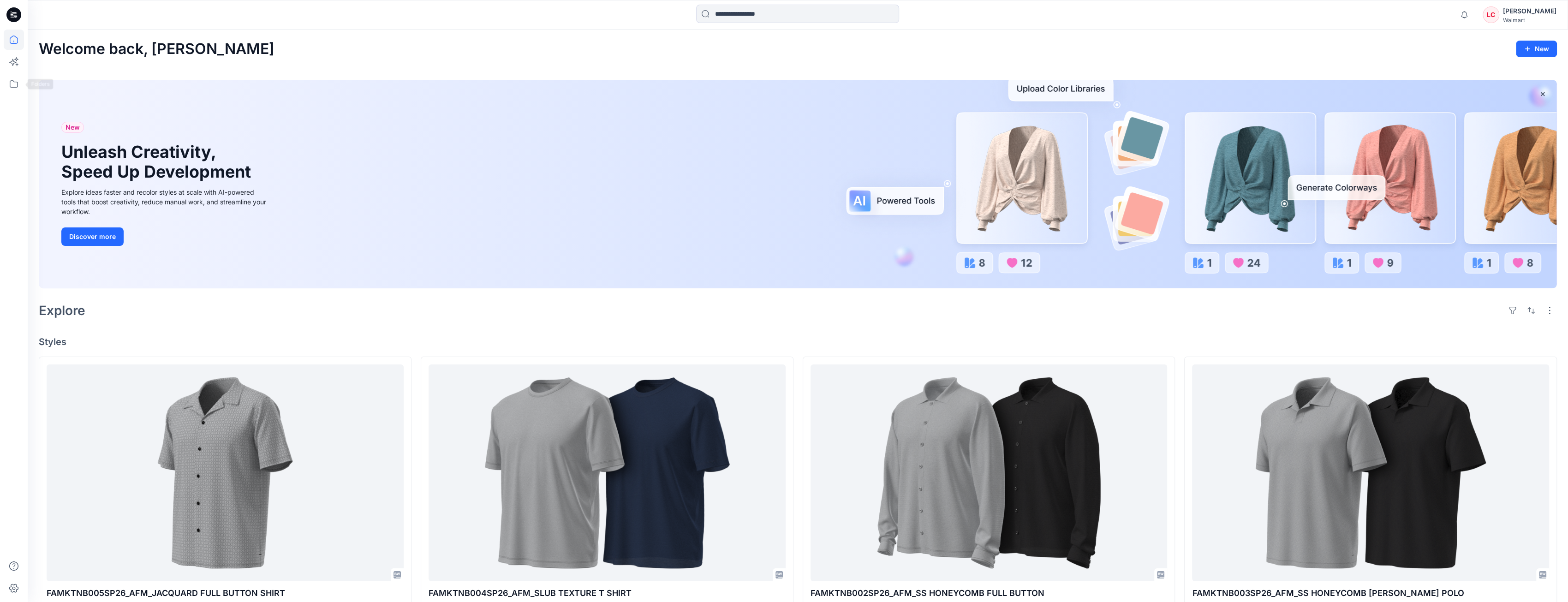
click at [14, 96] on div at bounding box center [14, 315] width 20 height 573
click at [20, 64] on icon at bounding box center [14, 62] width 20 height 20
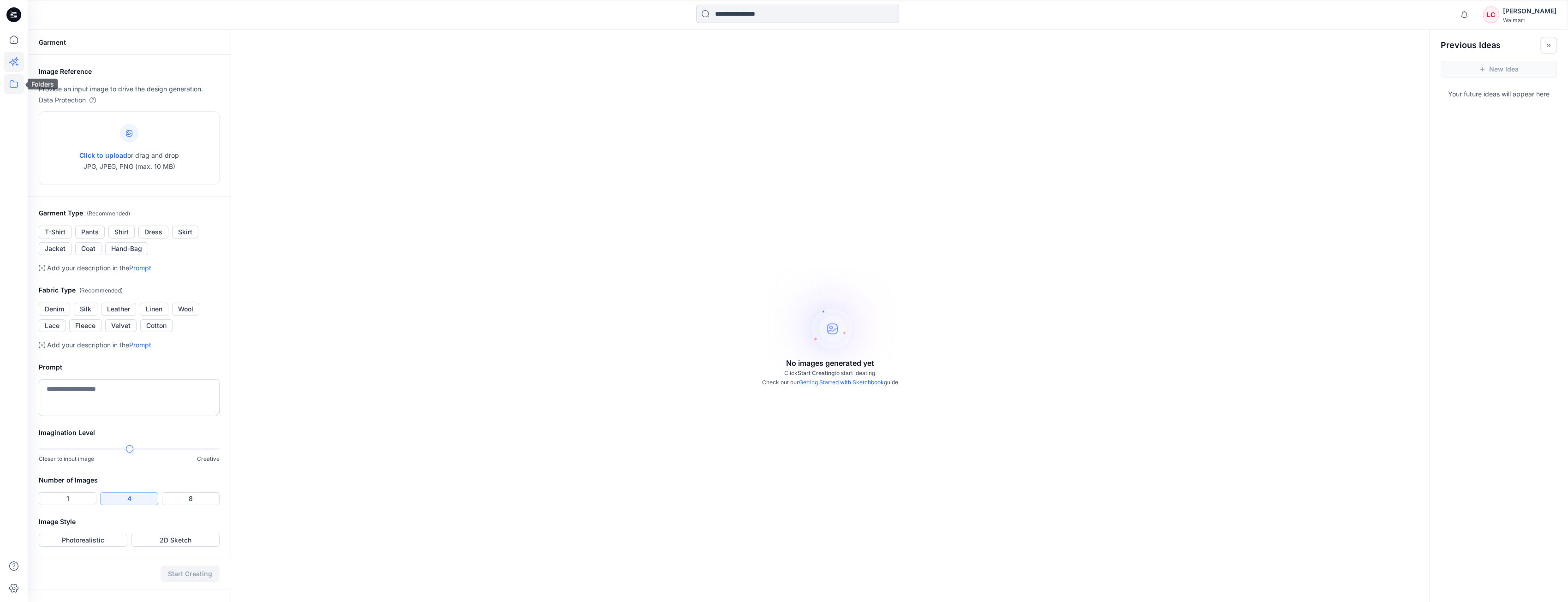
click at [14, 85] on icon at bounding box center [14, 84] width 20 height 20
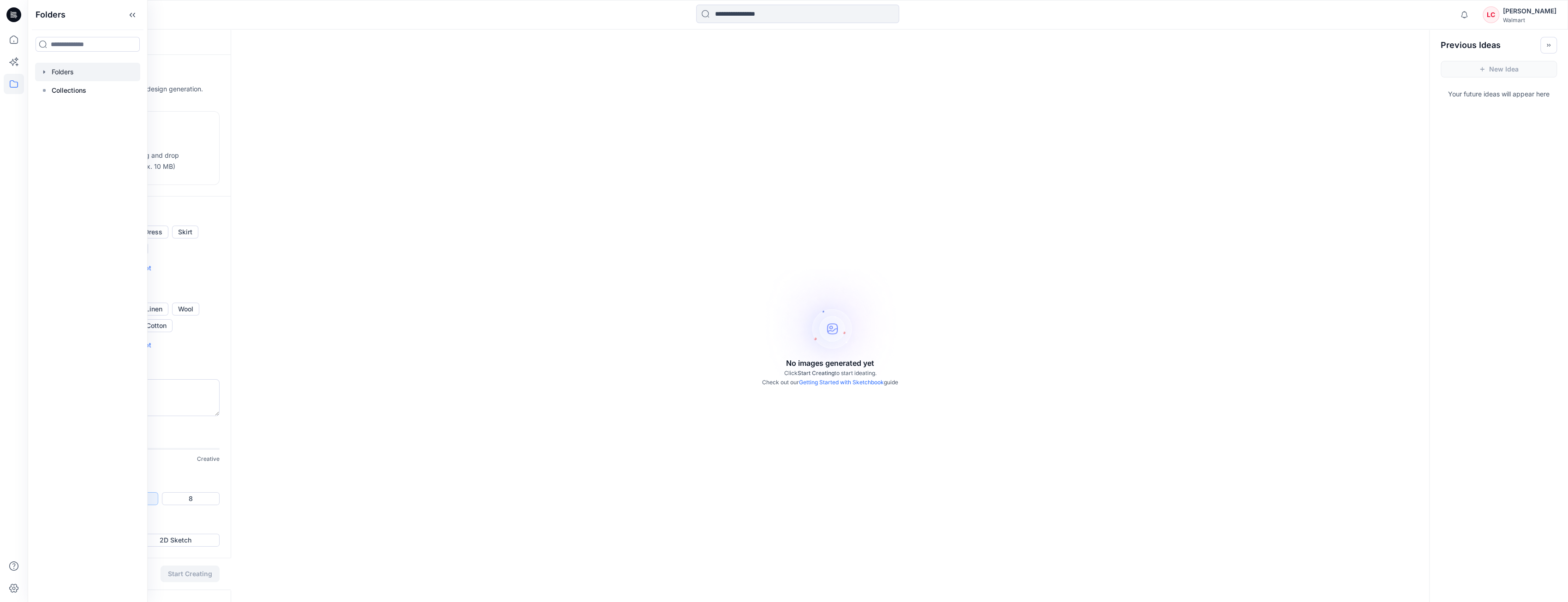
click at [76, 80] on div at bounding box center [87, 71] width 105 height 18
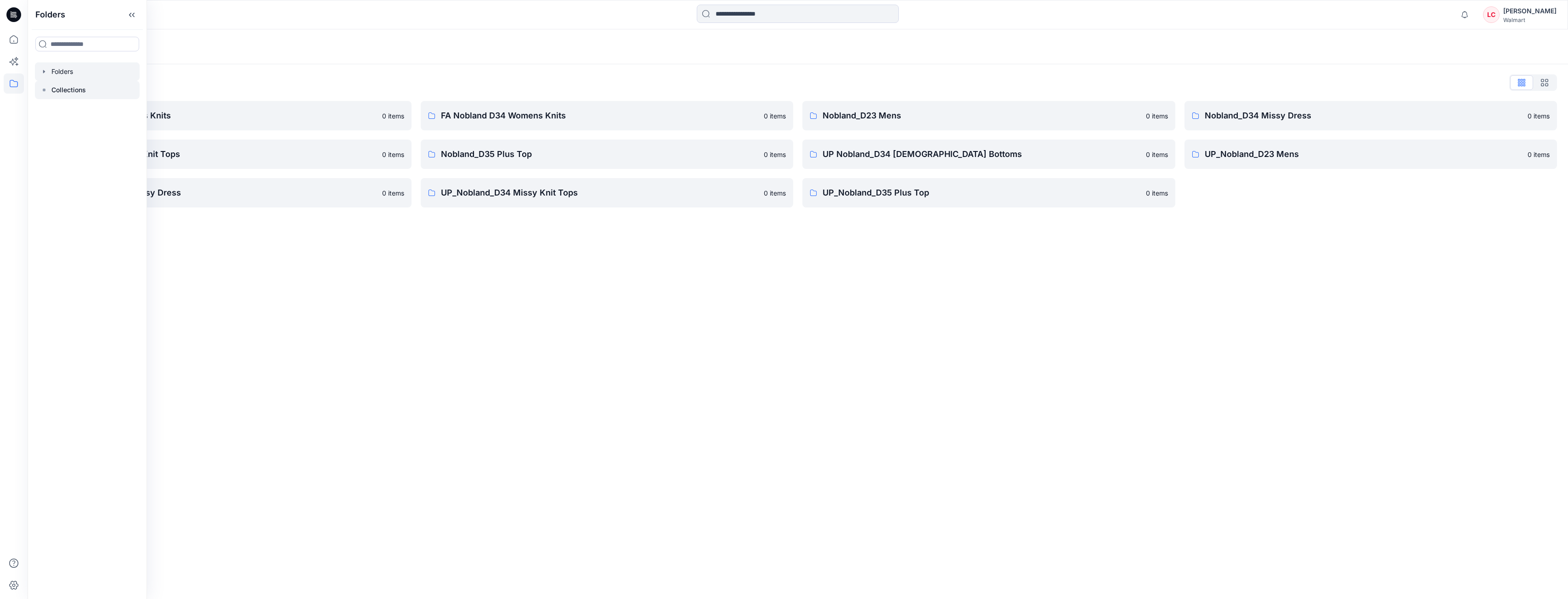
click at [81, 90] on p "Collections" at bounding box center [69, 89] width 34 height 11
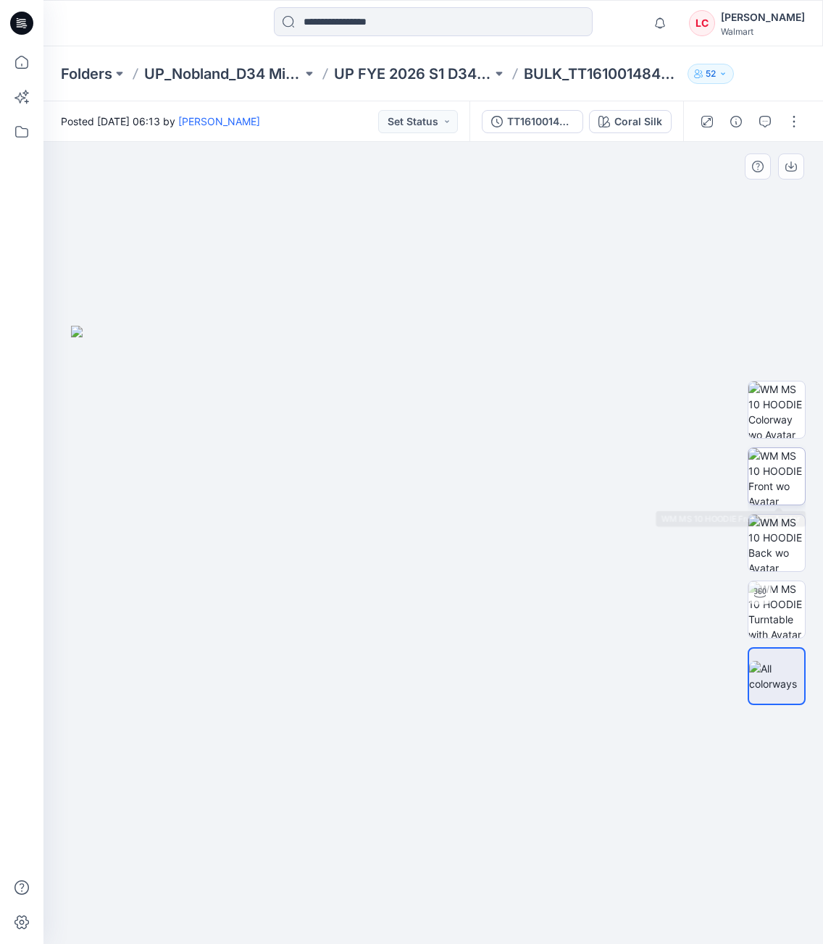
click at [778, 457] on img at bounding box center [776, 476] width 56 height 56
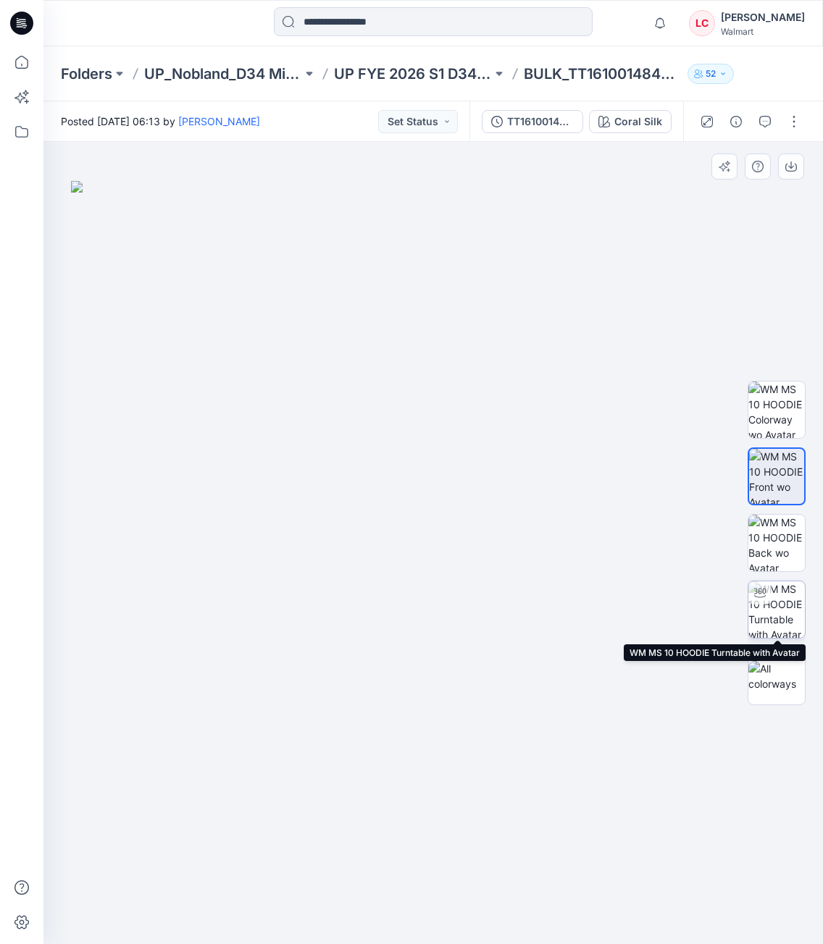
click at [779, 595] on img at bounding box center [776, 609] width 56 height 56
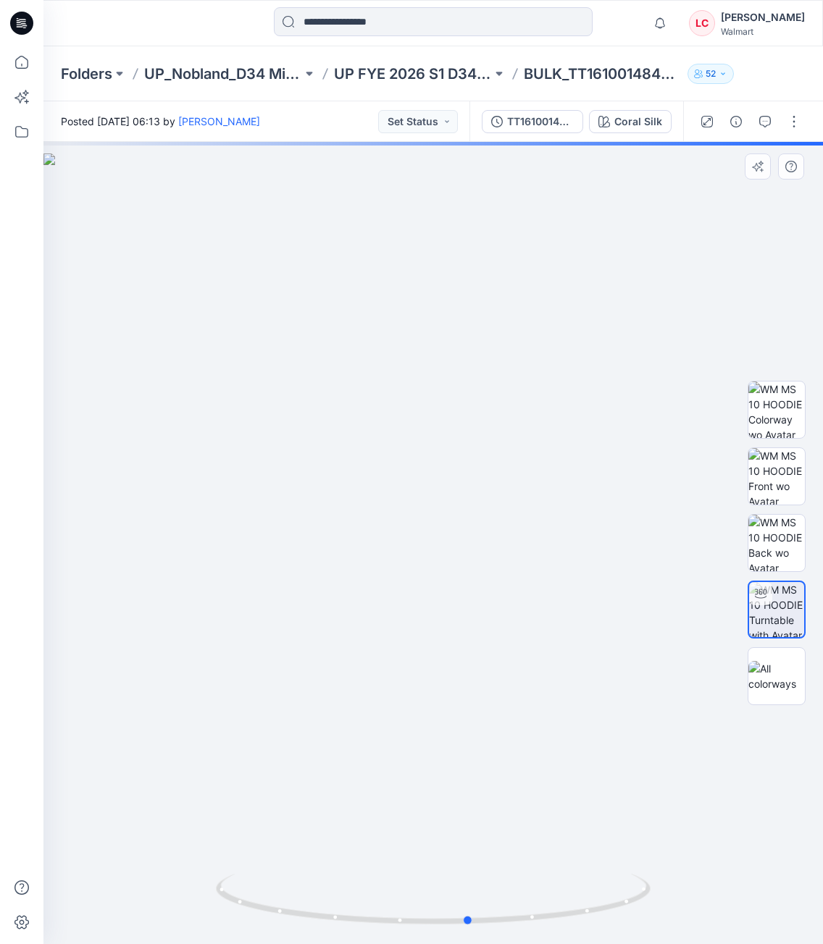
drag, startPoint x: 427, startPoint y: 747, endPoint x: 463, endPoint y: 726, distance: 41.5
click at [463, 726] on div at bounding box center [432, 543] width 779 height 802
click at [730, 861] on div at bounding box center [432, 543] width 779 height 802
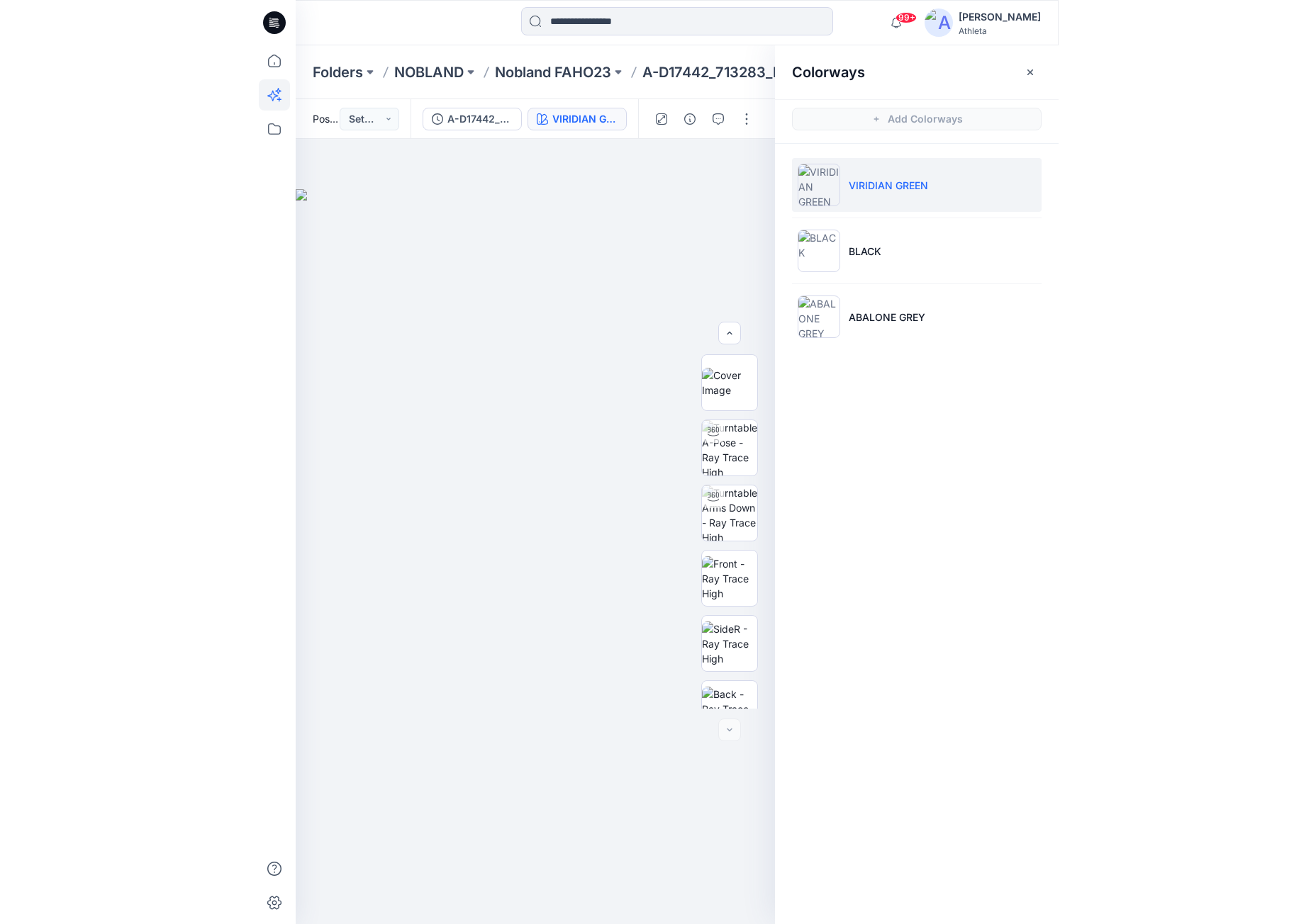
scroll to position [224, 0]
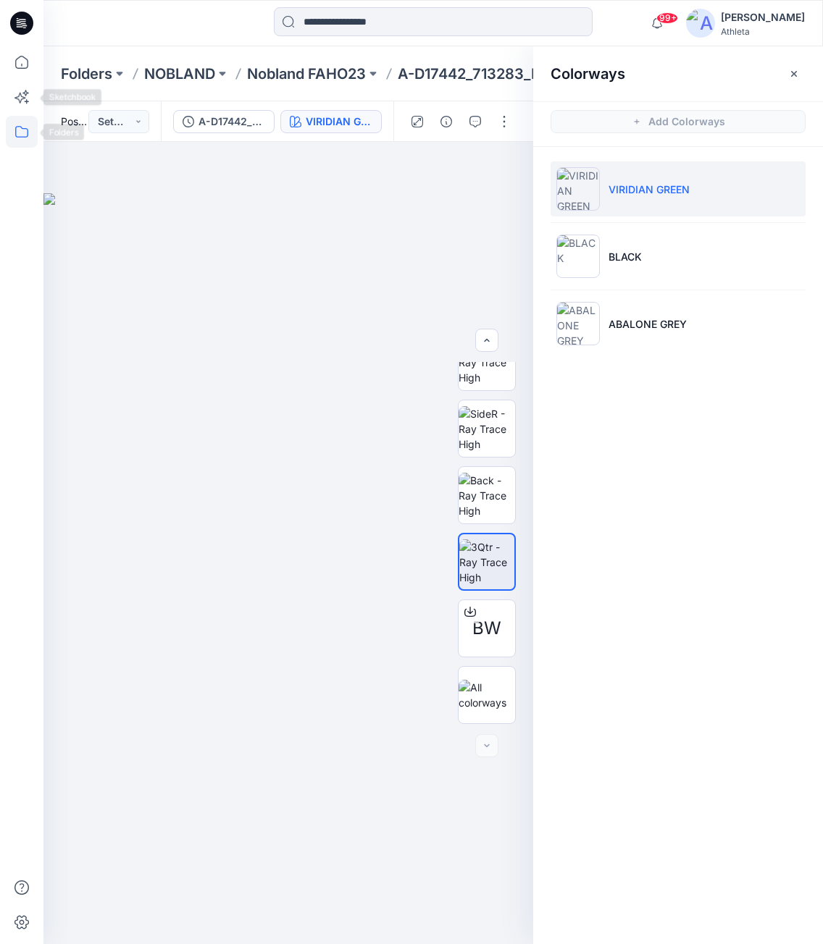
click at [31, 137] on icon at bounding box center [22, 132] width 32 height 32
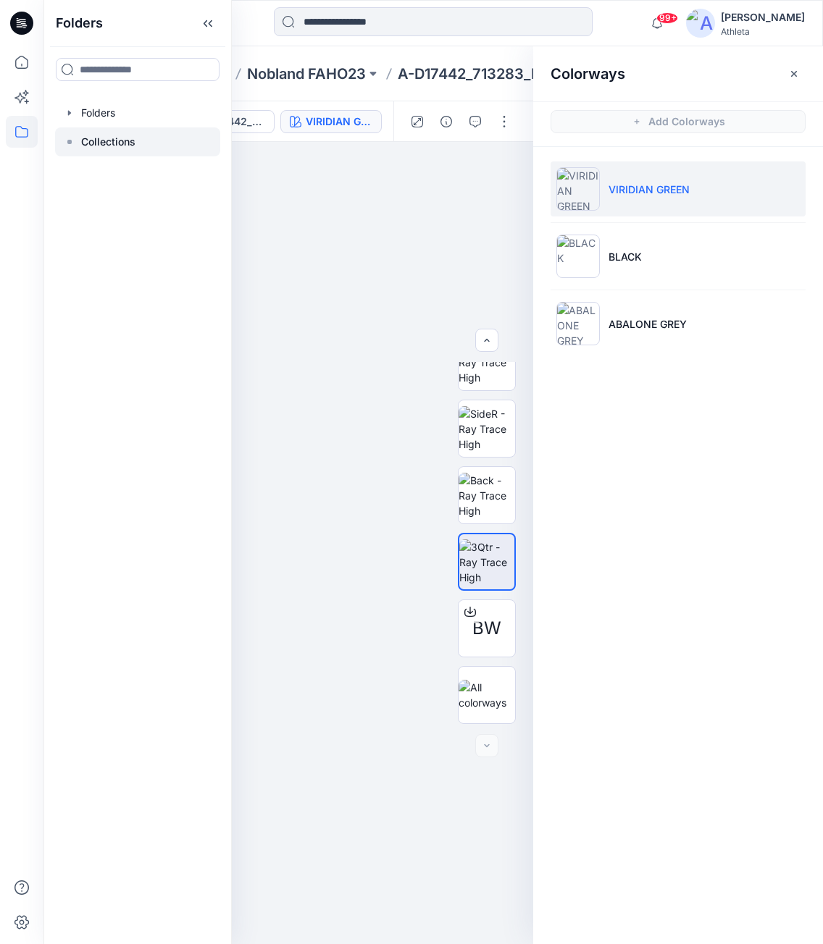
click at [98, 137] on p "Collections" at bounding box center [108, 141] width 54 height 17
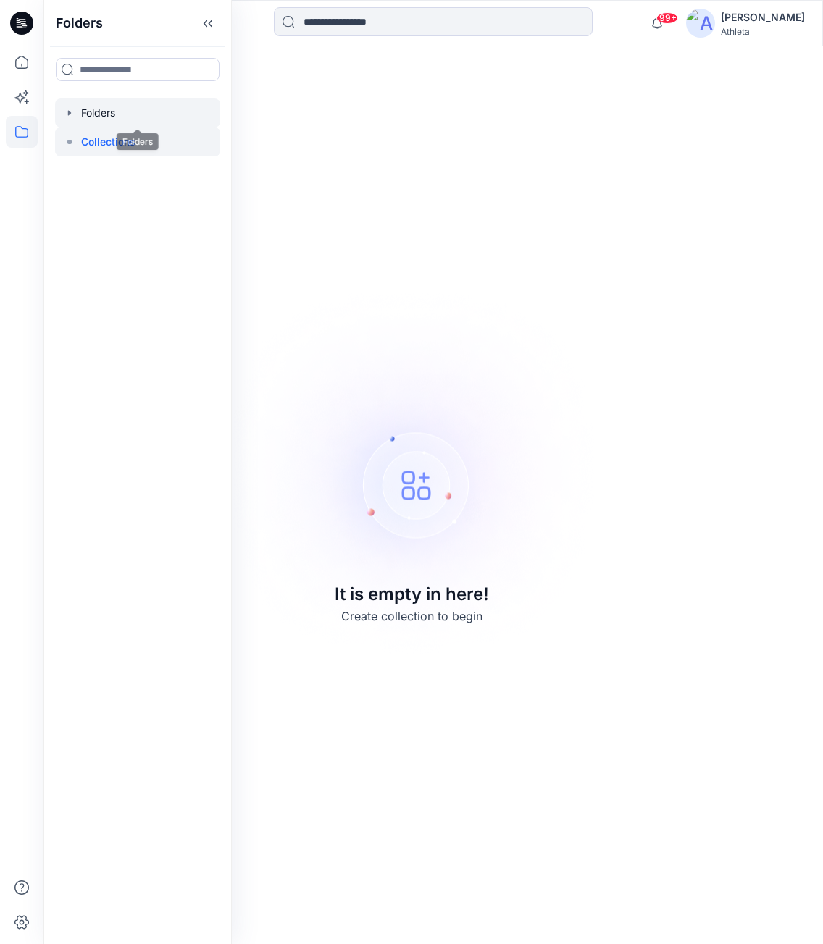
click at [125, 115] on div at bounding box center [137, 112] width 165 height 29
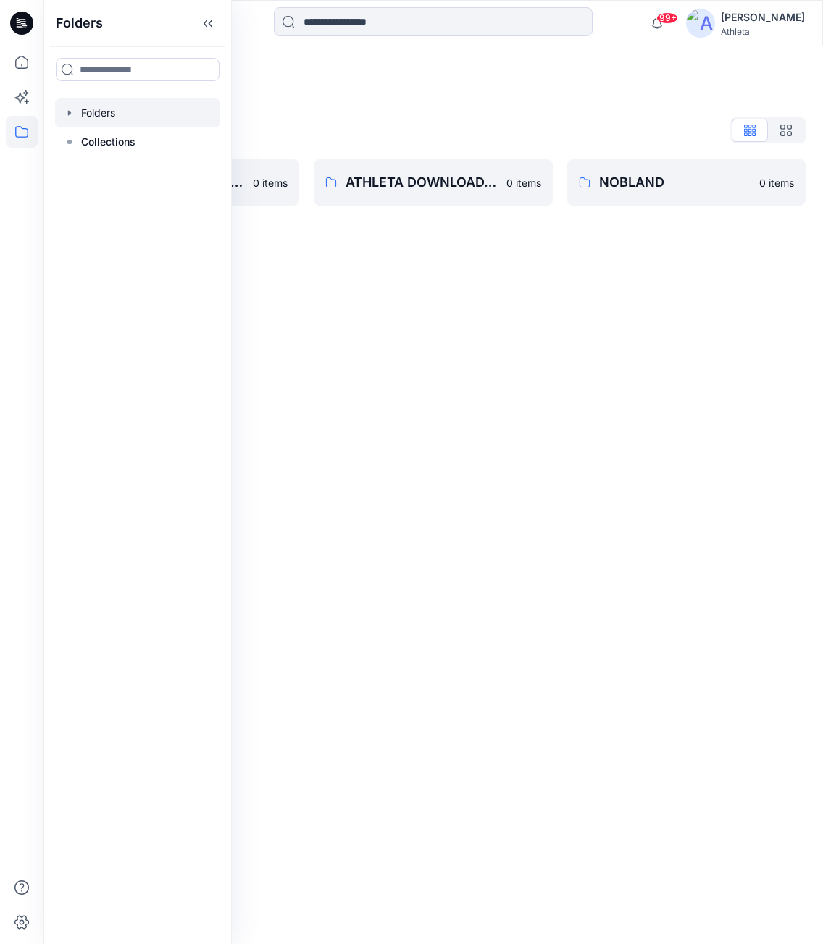
click at [426, 280] on div "Folders Folders List ATHLETA 3D BLOCK LIBRARY 0 items ATHLETA DOWNLOADABLE RESO…" at bounding box center [432, 495] width 779 height 898
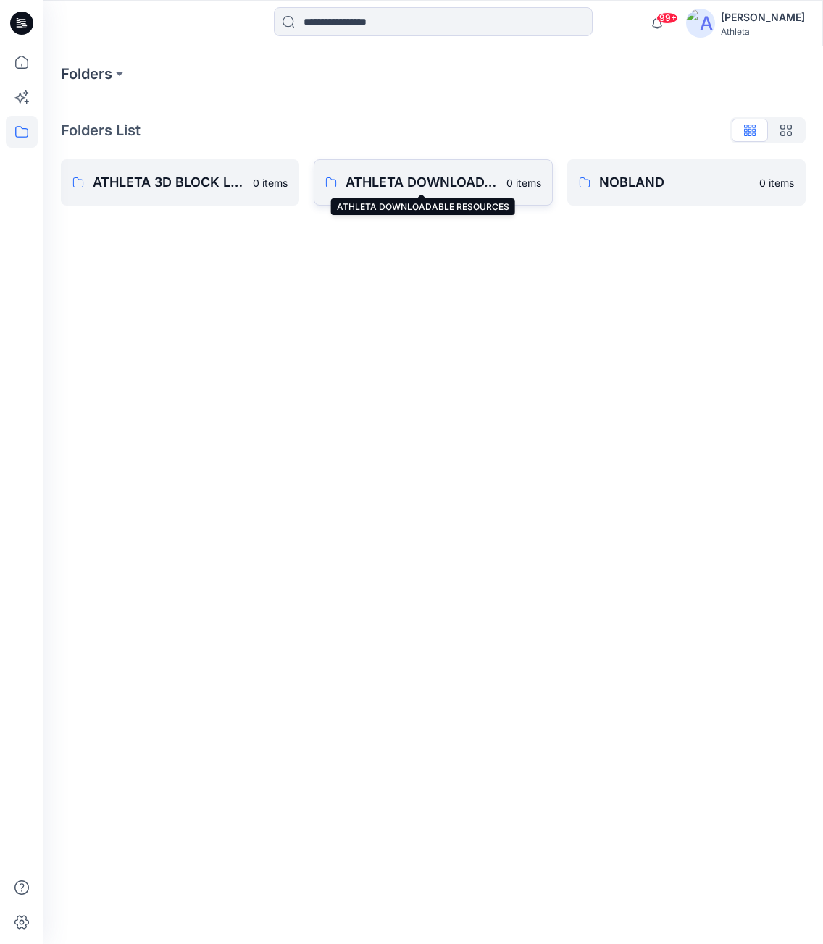
click at [448, 175] on p "ATHLETA DOWNLOADABLE RESOURCES" at bounding box center [420, 182] width 151 height 20
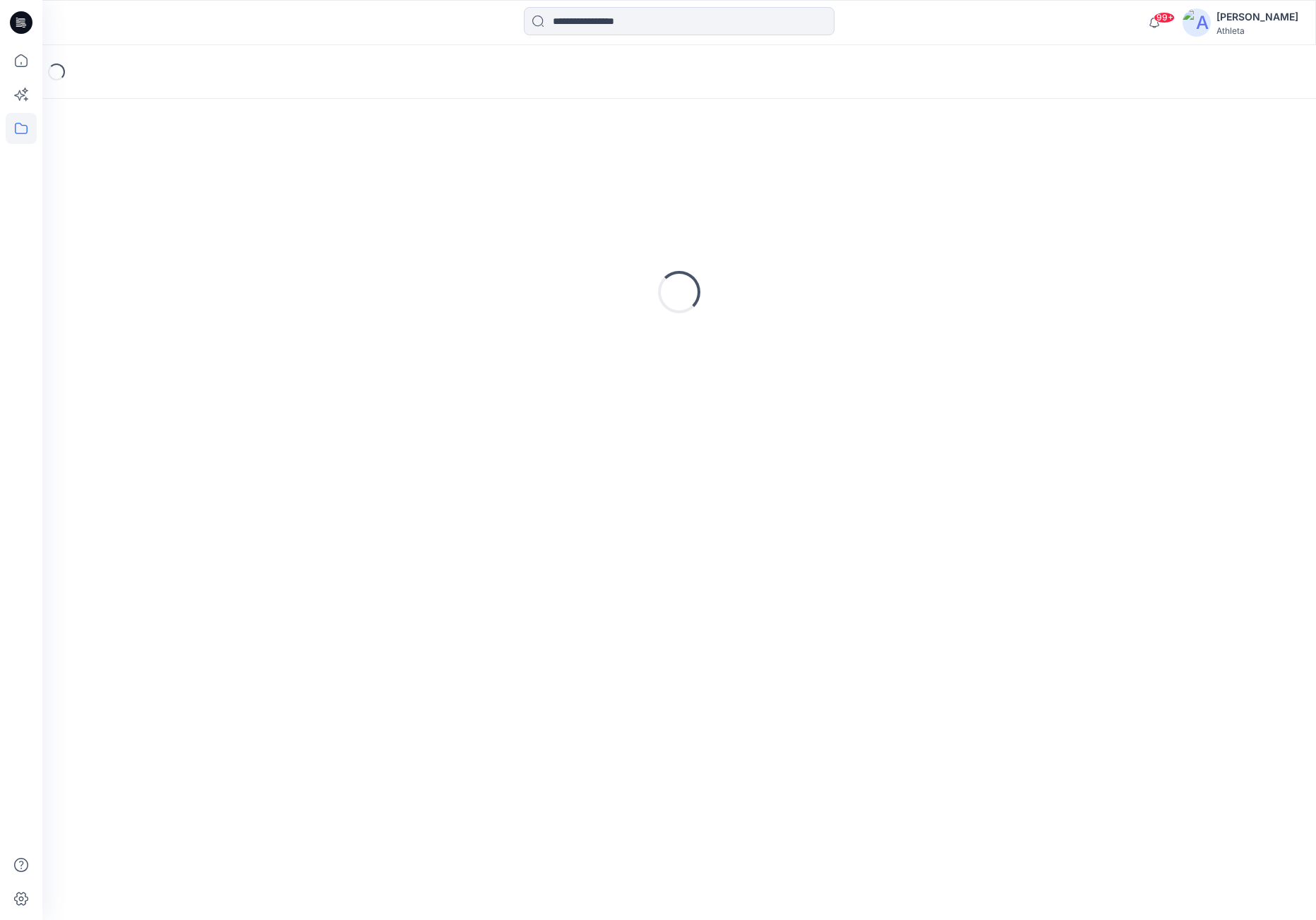
click at [296, 435] on div "Loading..." at bounding box center [679, 292] width 1240 height 353
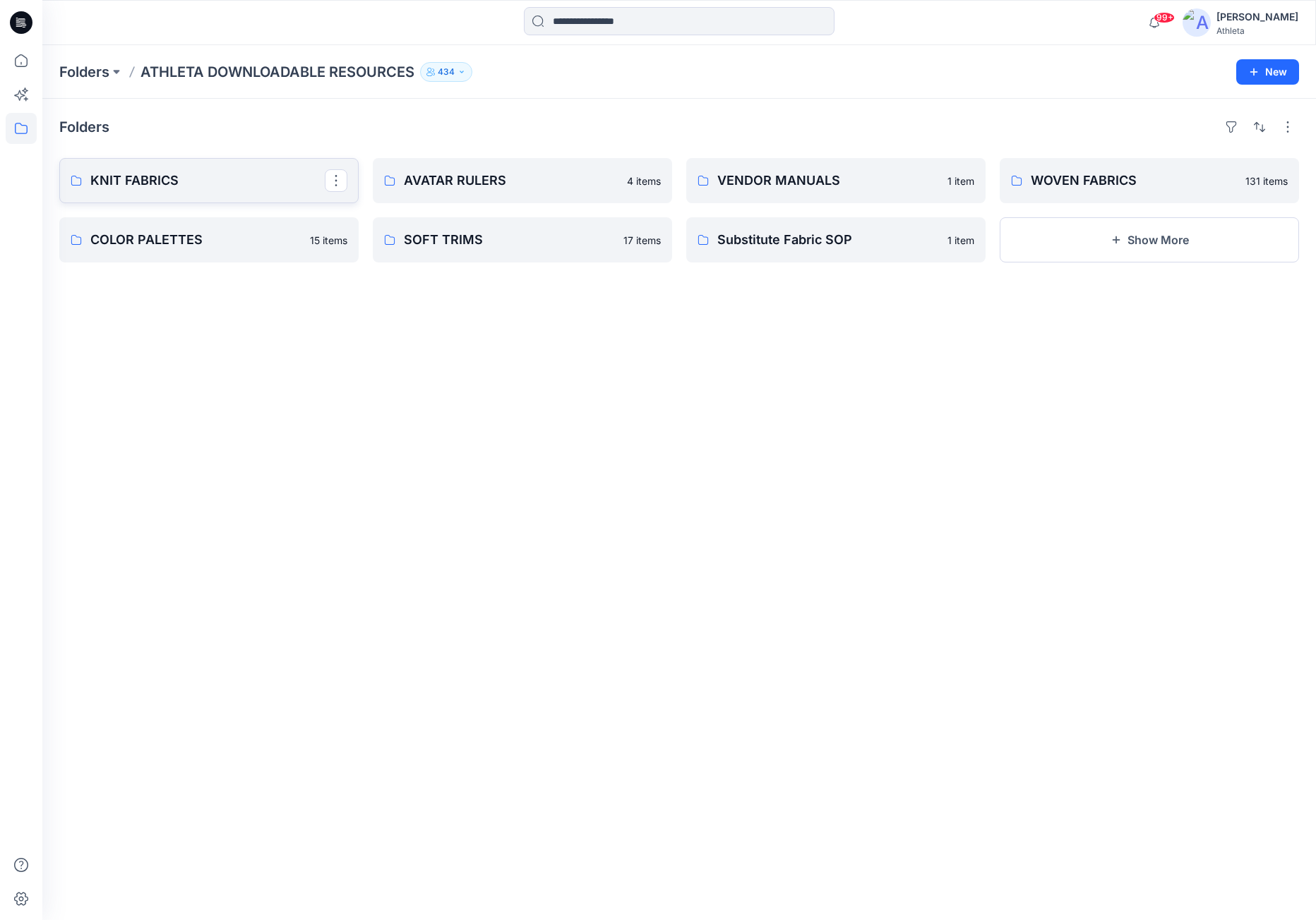
click at [214, 201] on link "KNIT FABRICS" at bounding box center [209, 180] width 299 height 45
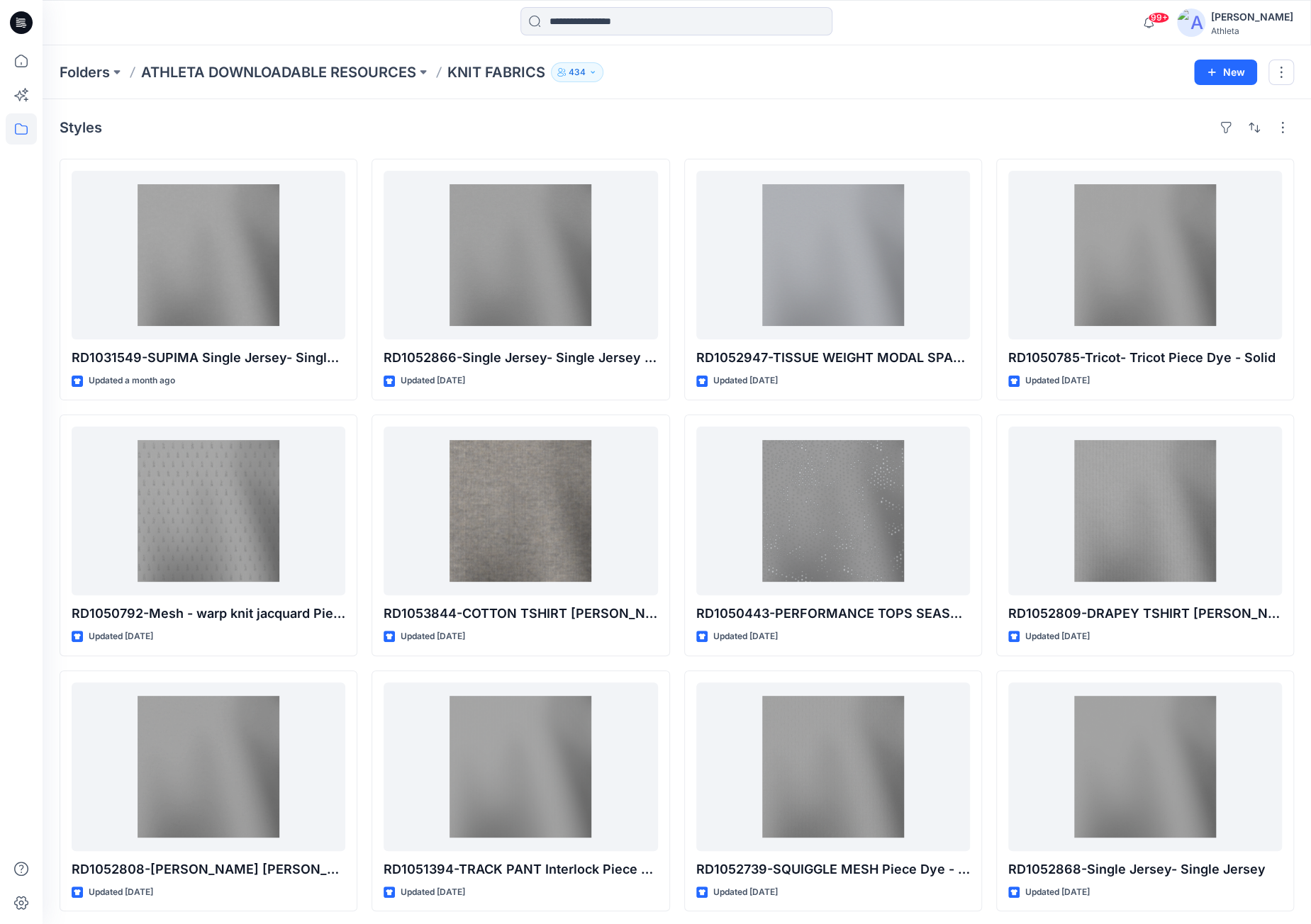
click at [805, 83] on div "Folders ATHLETA DOWNLOADABLE RESOURCES KNIT FABRICS 434 New" at bounding box center [676, 71] width 1268 height 54
click at [55, 97] on div "Folders ATHLETA DOWNLOADABLE RESOURCES KNIT FABRICS 434 New" at bounding box center [676, 71] width 1268 height 54
